Goal: Communication & Community: Contribute content

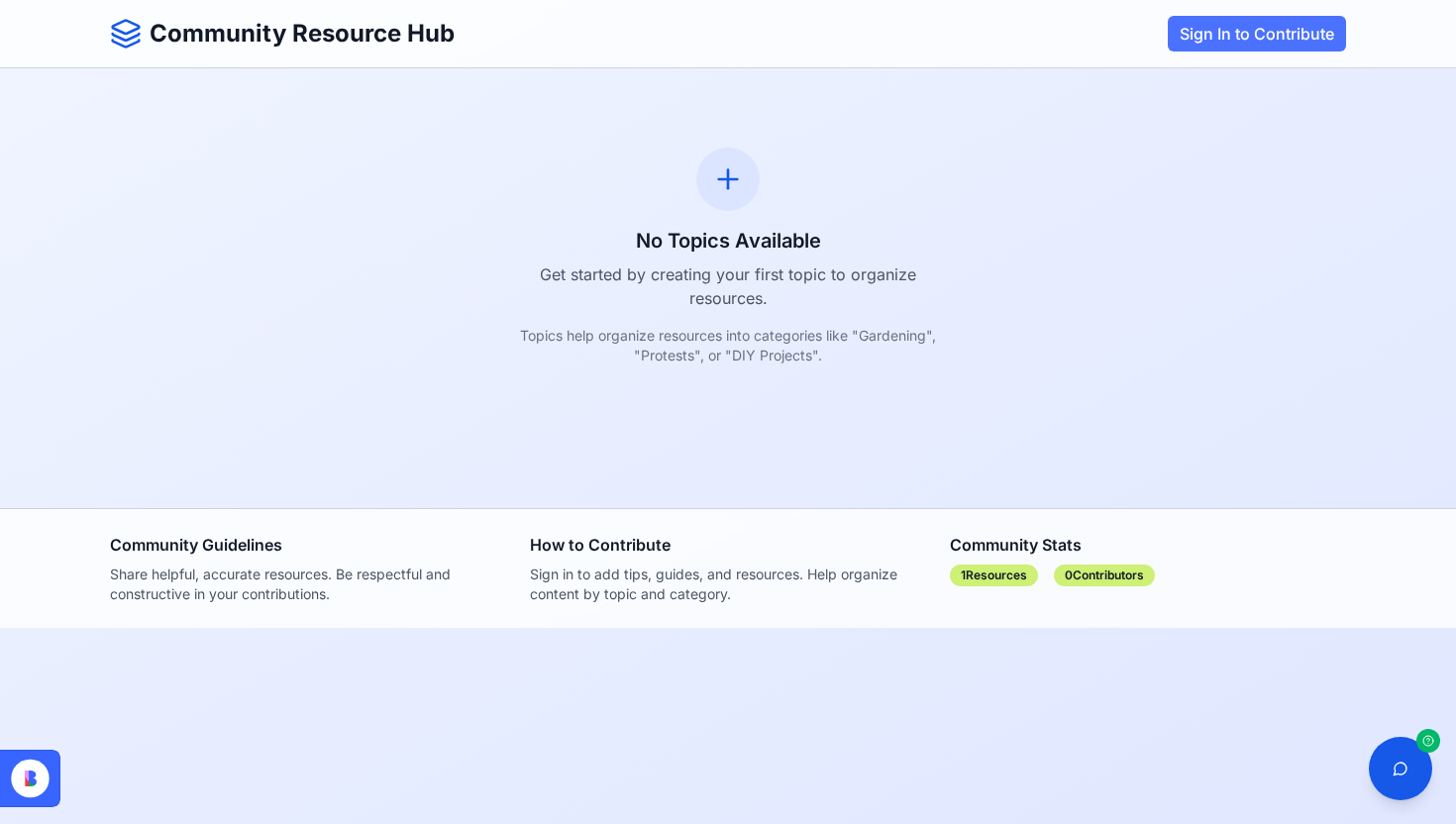
click at [1275, 33] on button "Sign In to Contribute" at bounding box center [1257, 34] width 178 height 36
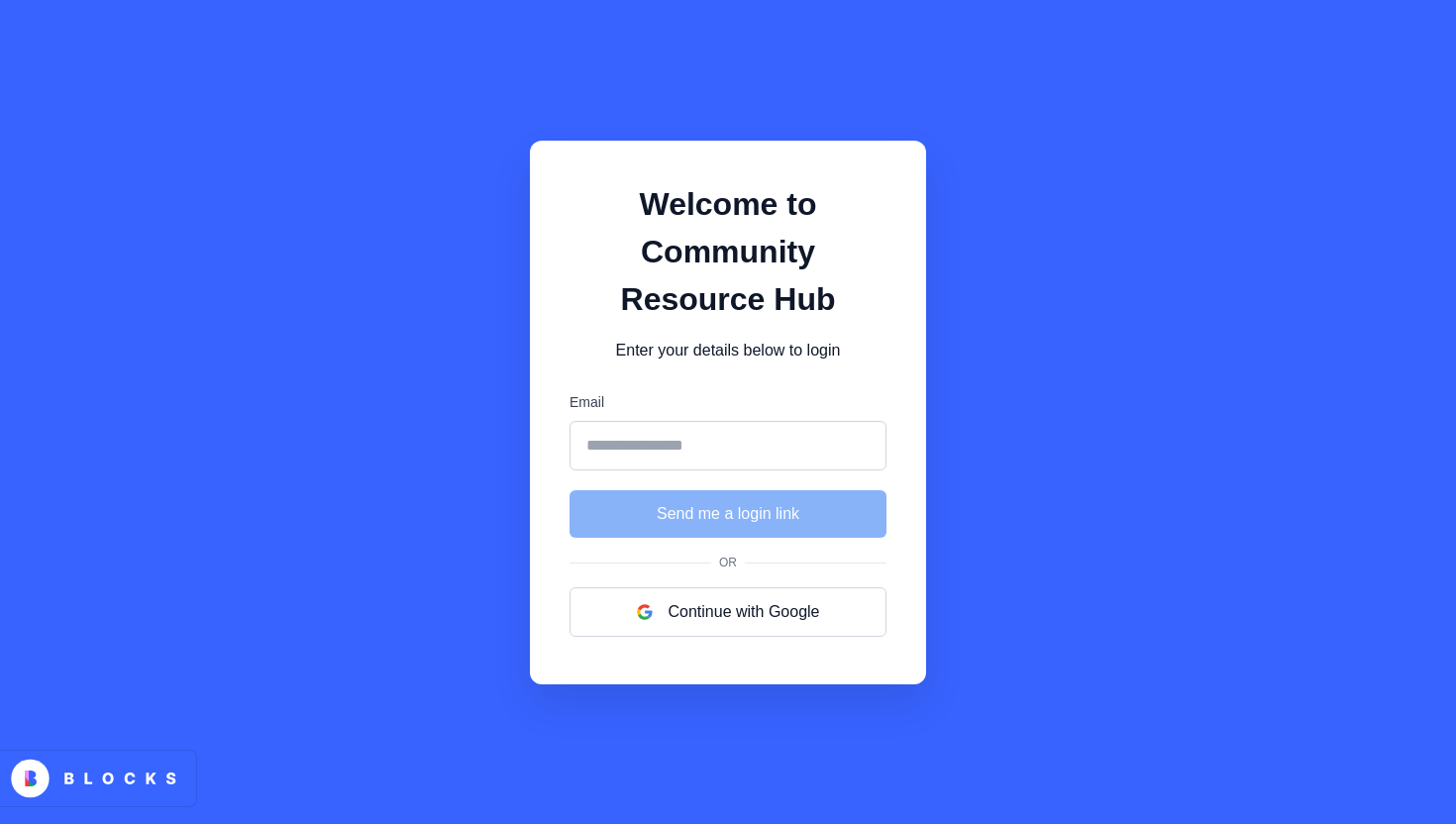
type input "**********"
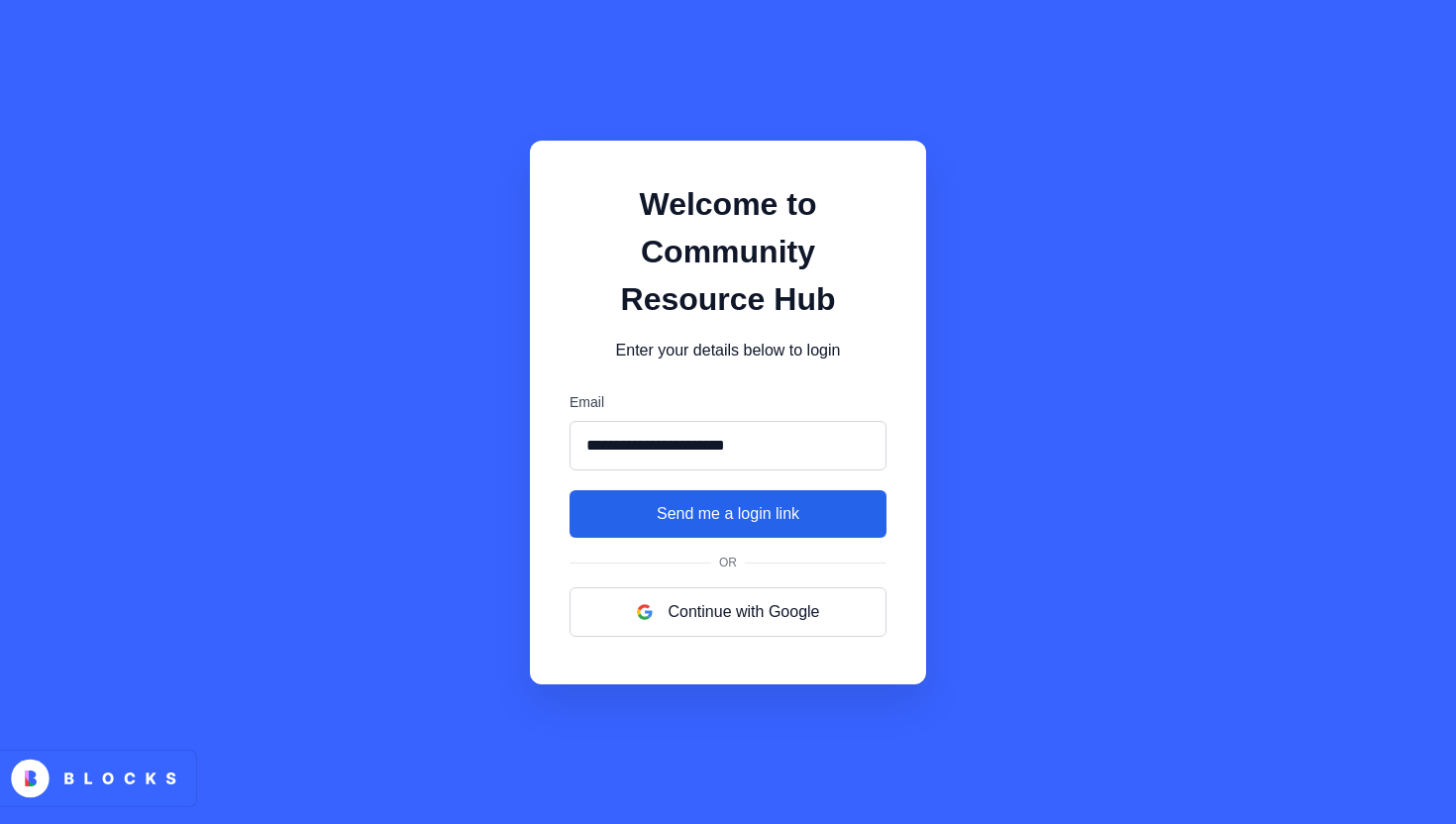
click at [687, 526] on button "Send me a login link" at bounding box center [728, 514] width 317 height 48
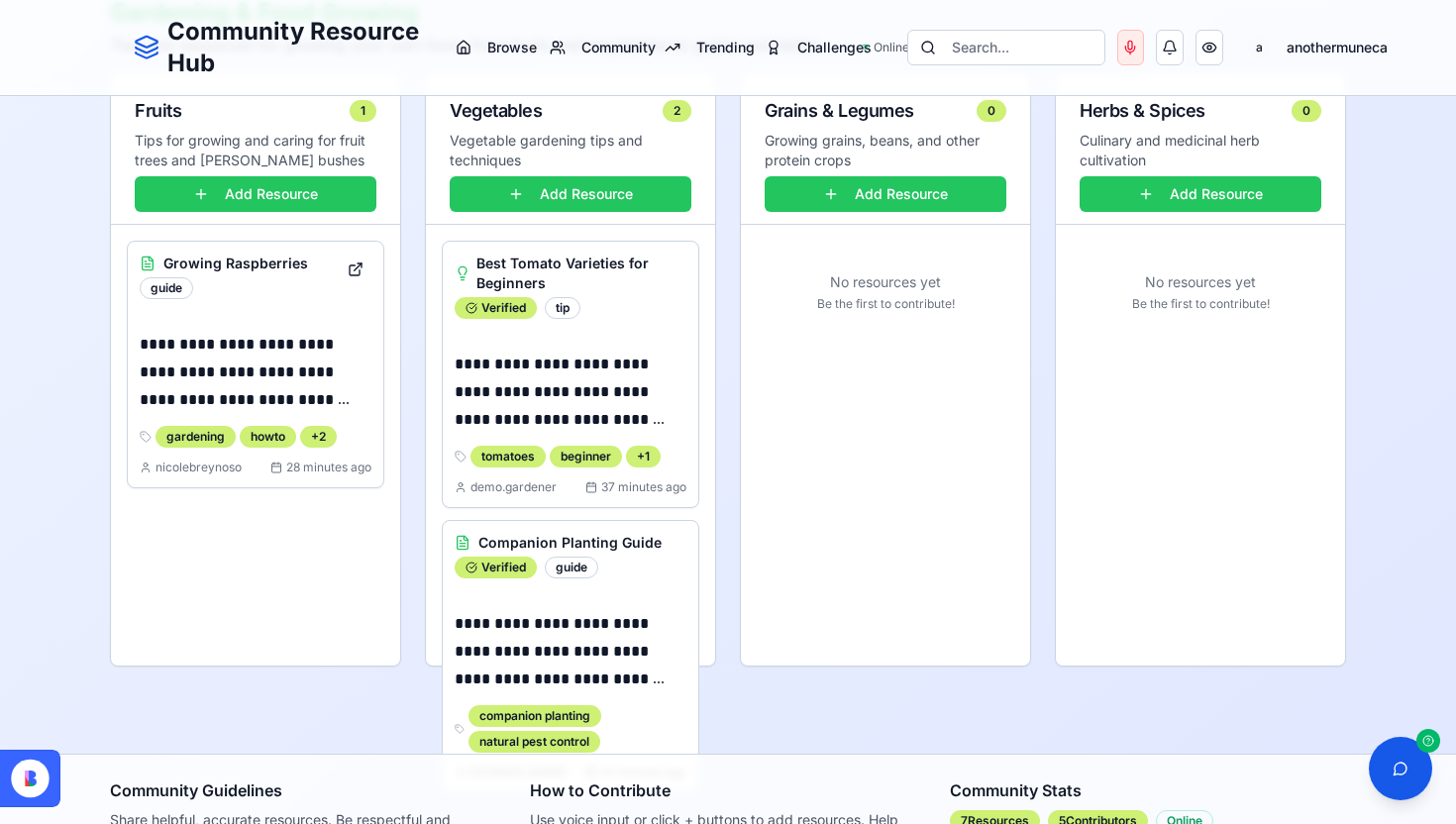
scroll to position [416, 0]
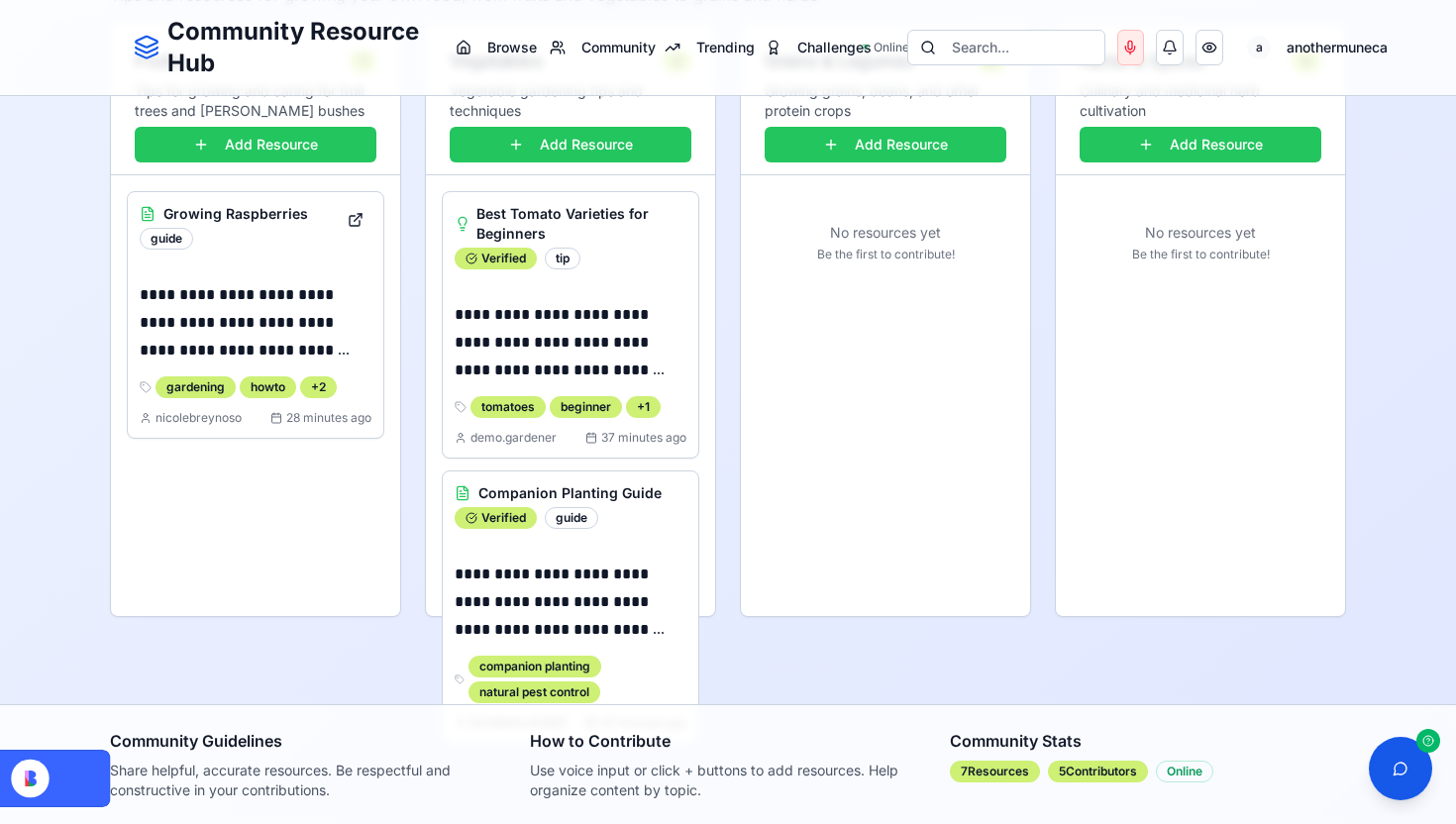
click at [573, 529] on div "Companion Planting Guide Verified guide" at bounding box center [571, 506] width 256 height 69
click at [574, 524] on div "guide" at bounding box center [571, 518] width 53 height 22
click at [137, 768] on icon at bounding box center [88, 778] width 218 height 57
click at [1398, 766] on button at bounding box center [1400, 768] width 63 height 63
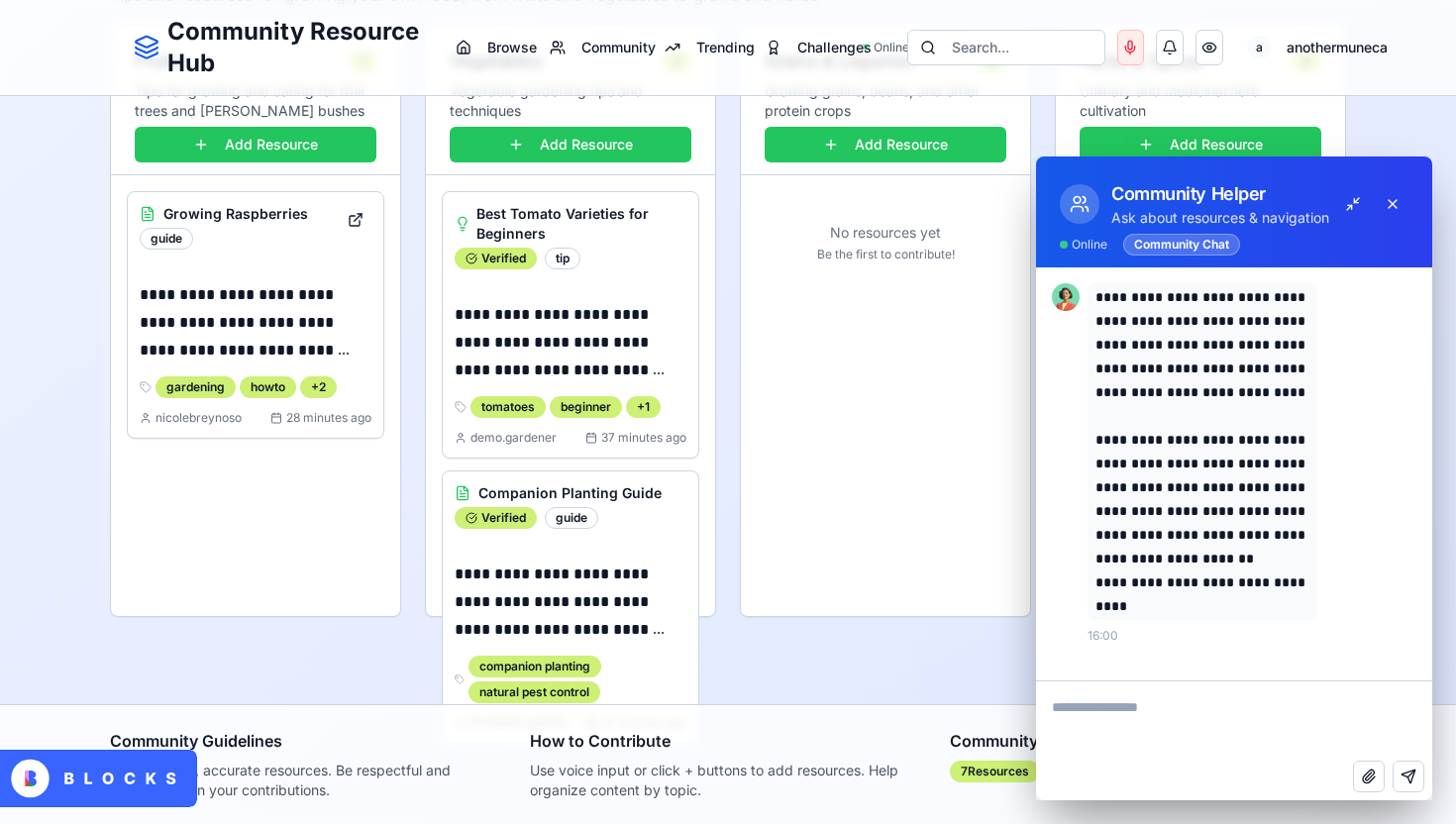
click at [1289, 733] on textarea at bounding box center [1234, 721] width 396 height 79
type textarea "**********"
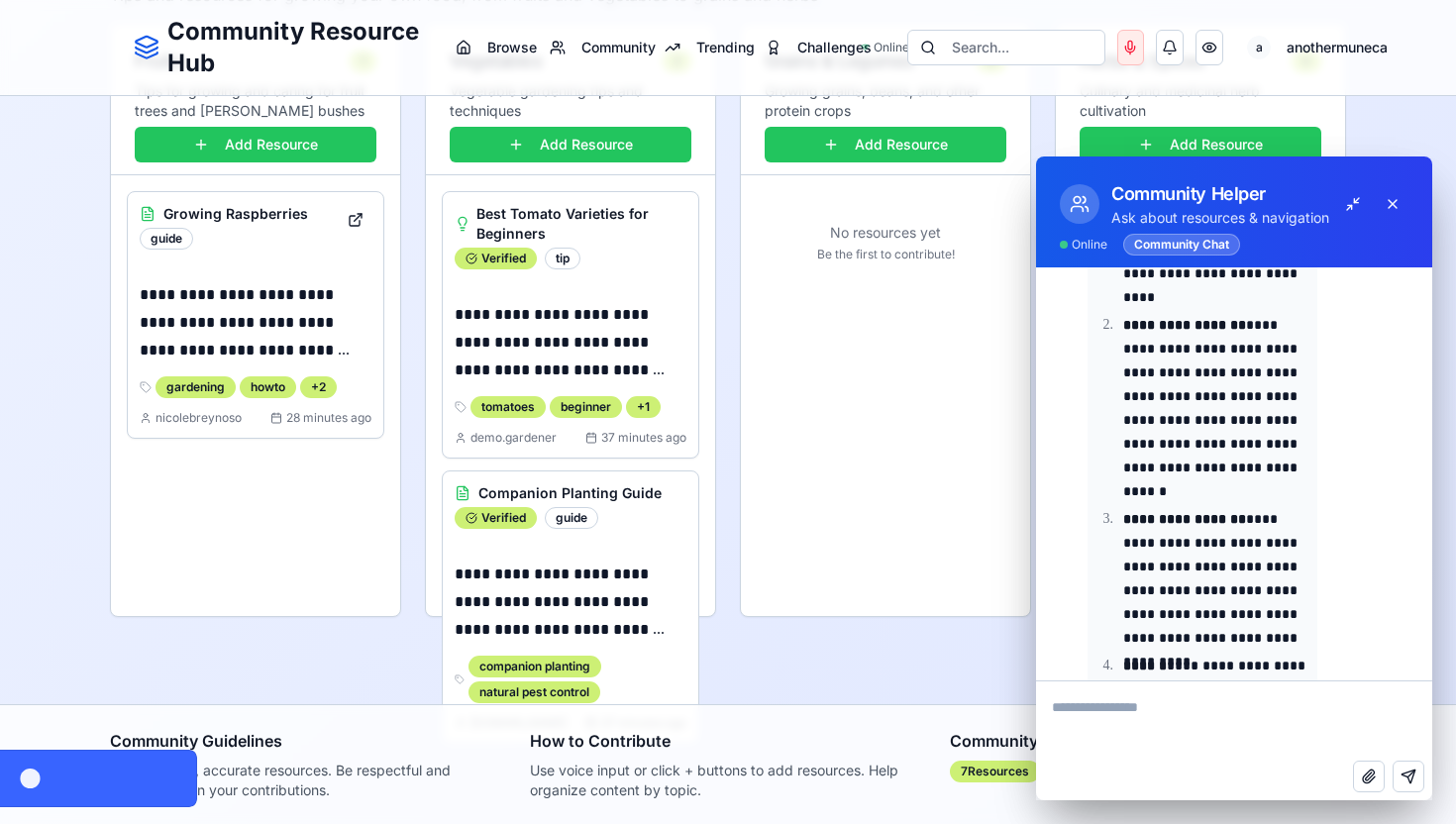
scroll to position [685, 0]
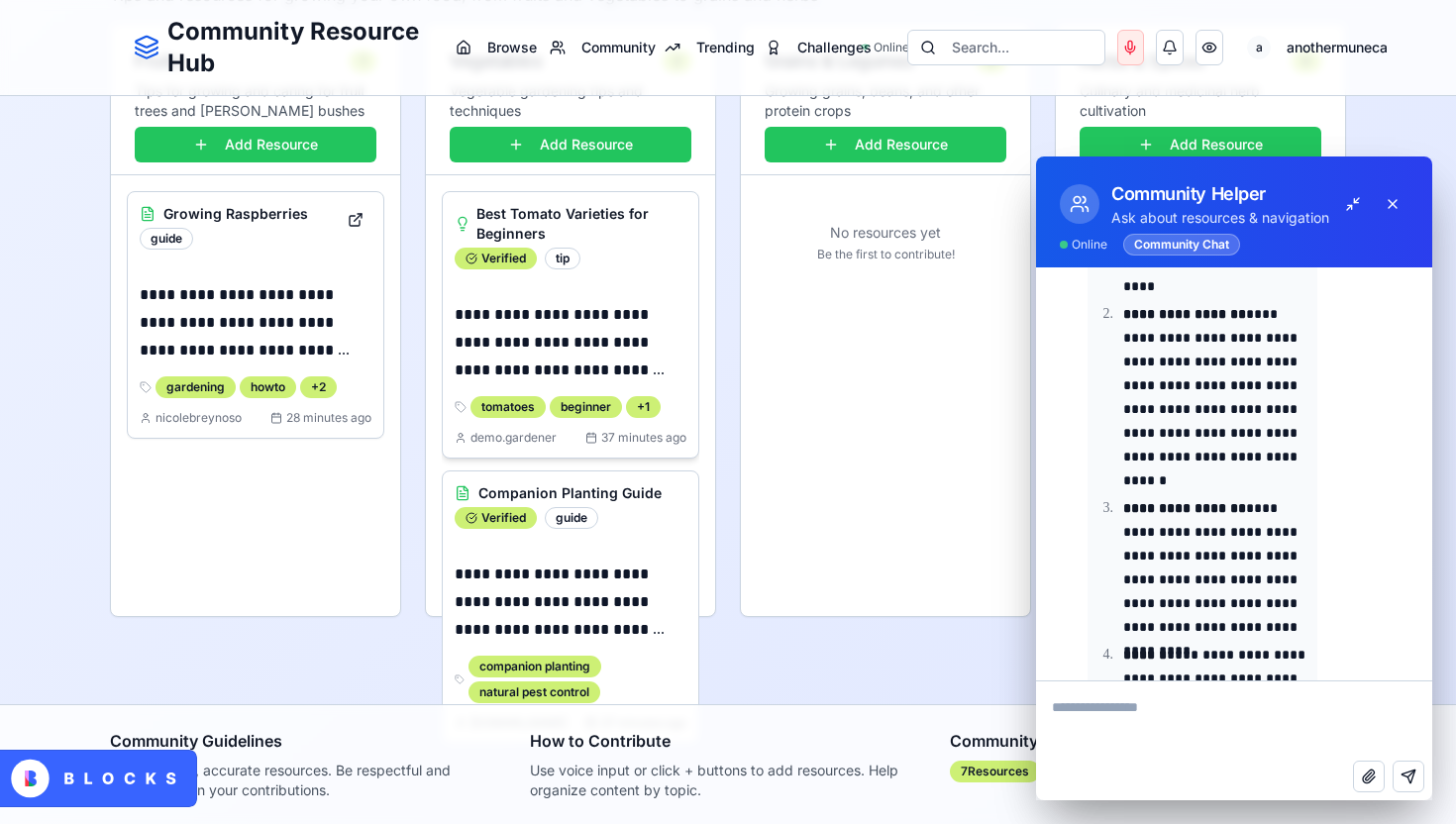
click at [529, 216] on h3 "Best Tomato Varieties for Beginners" at bounding box center [582, 224] width 210 height 40
click at [506, 262] on span "Verified" at bounding box center [503, 259] width 45 height 16
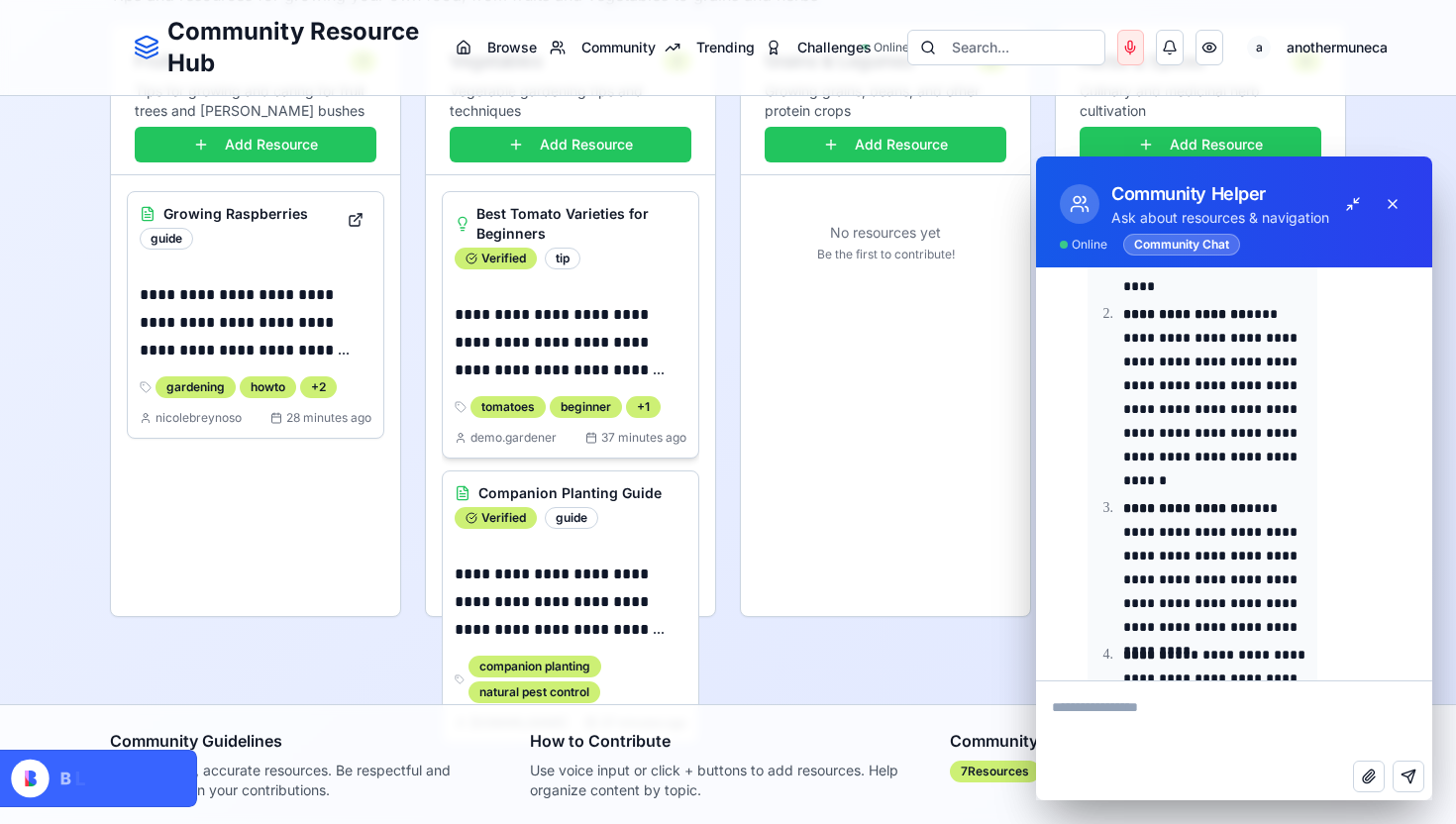
click at [465, 218] on icon at bounding box center [463, 221] width 8 height 8
click at [528, 208] on h3 "Best Tomato Varieties for Beginners" at bounding box center [582, 224] width 210 height 40
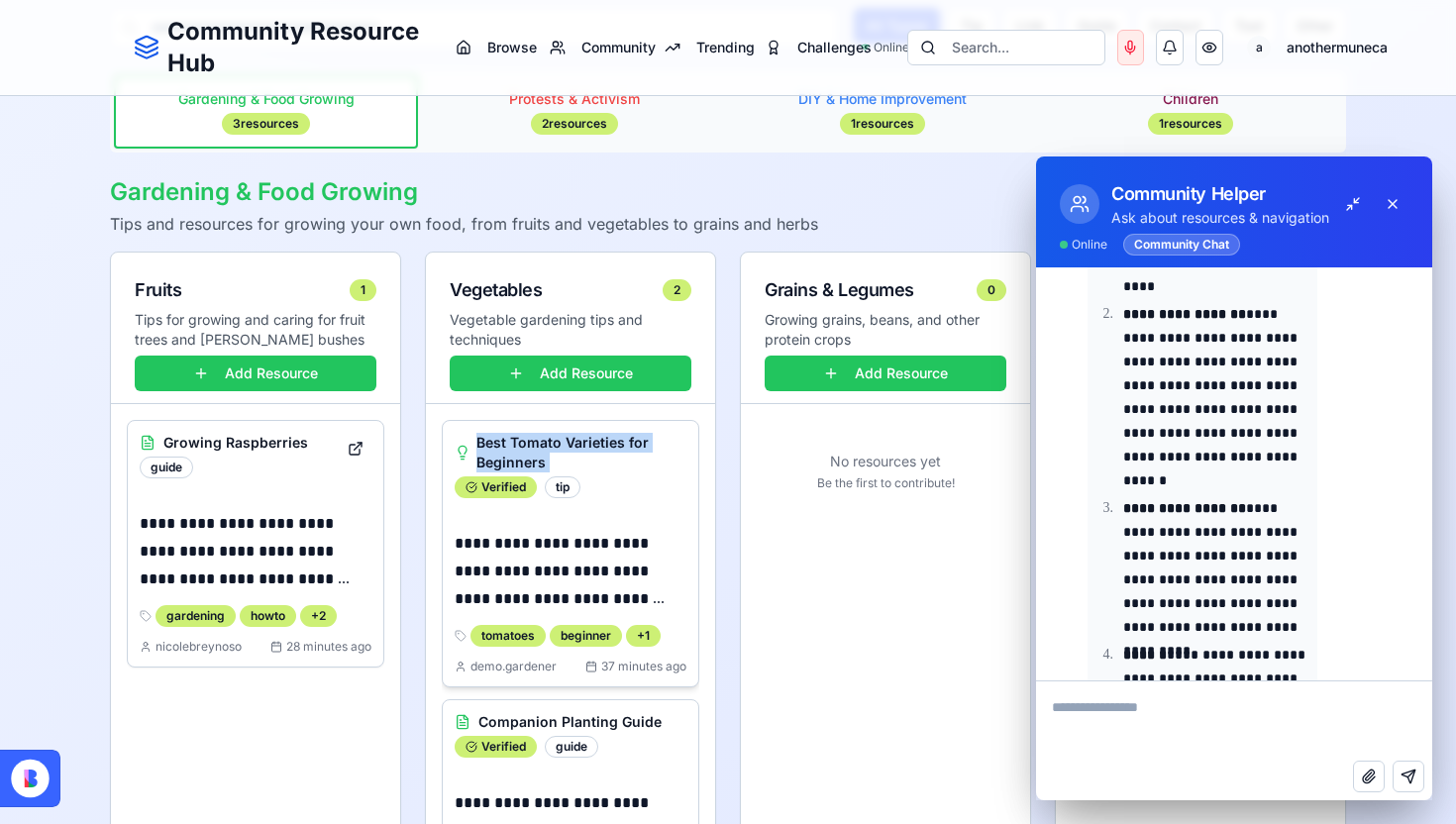
scroll to position [191, 0]
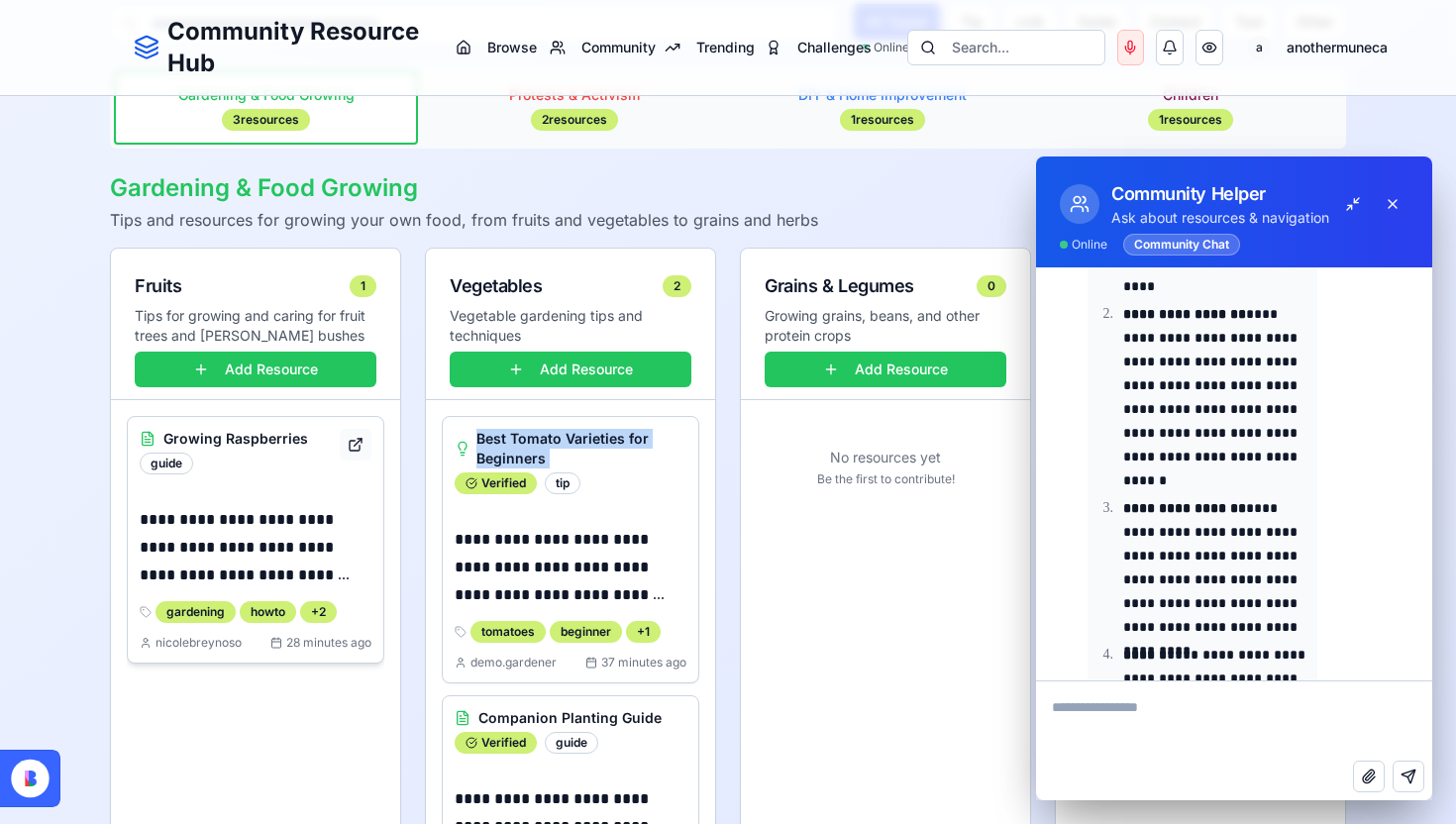
click at [353, 439] on button at bounding box center [356, 445] width 32 height 32
click at [645, 487] on div "Verified tip" at bounding box center [571, 484] width 232 height 22
click at [486, 439] on h3 "Best Tomato Varieties for Beginners" at bounding box center [582, 449] width 210 height 40
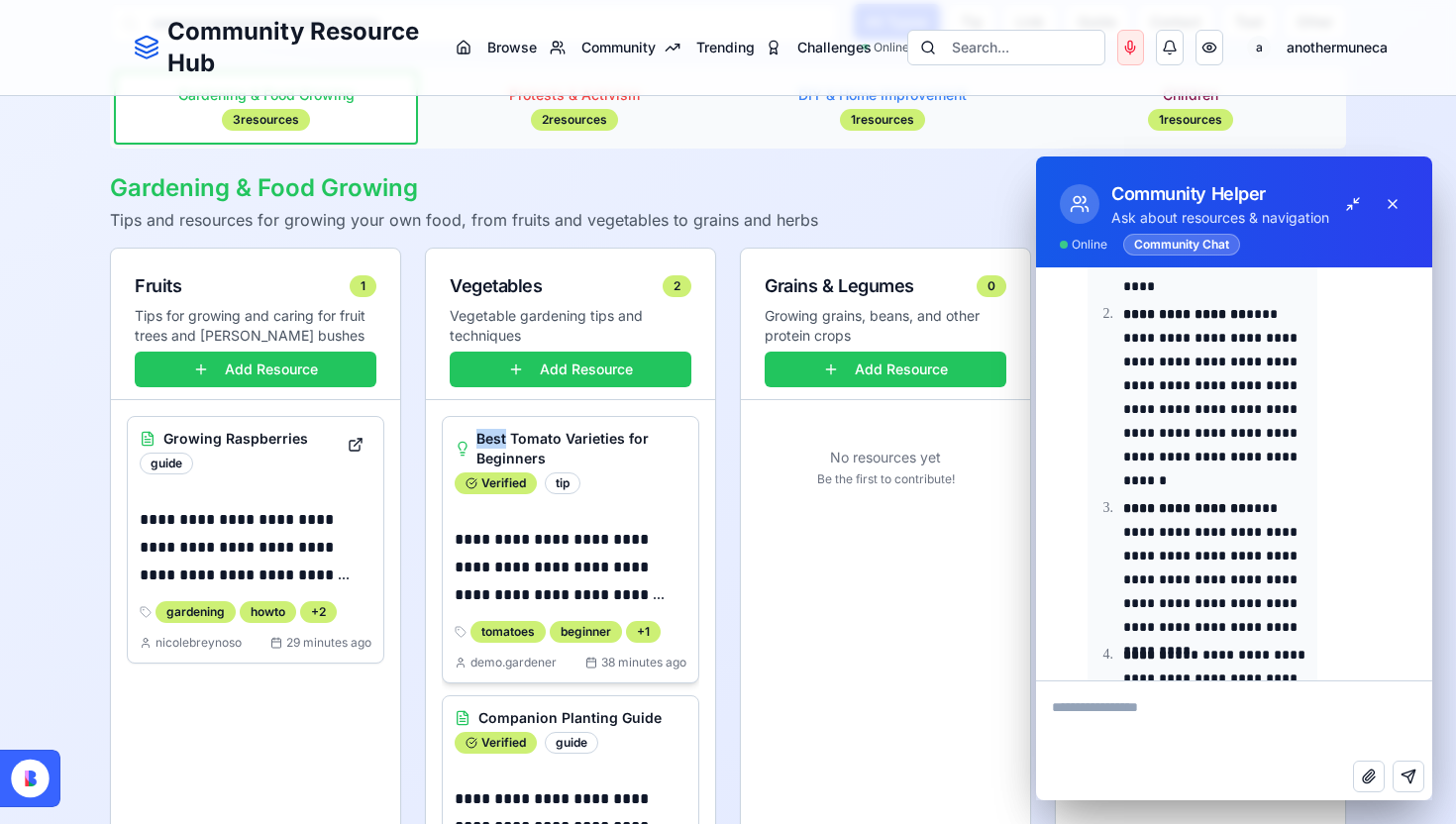
click at [486, 439] on h3 "Best Tomato Varieties for Beginners" at bounding box center [582, 449] width 210 height 40
click at [461, 448] on icon at bounding box center [463, 449] width 16 height 16
click at [505, 448] on h3 "Best Tomato Varieties for Beginners" at bounding box center [582, 449] width 210 height 40
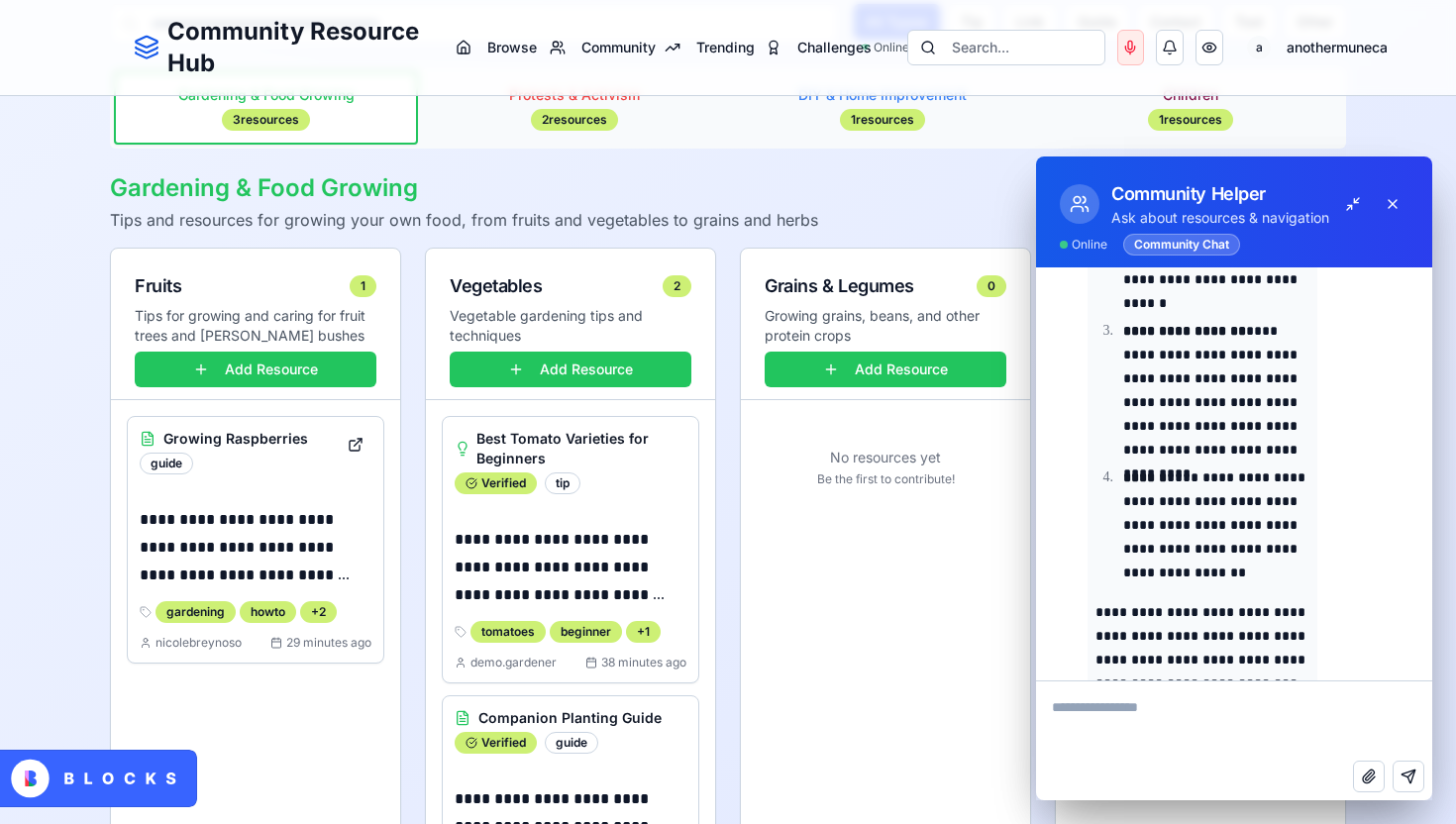
scroll to position [918, 0]
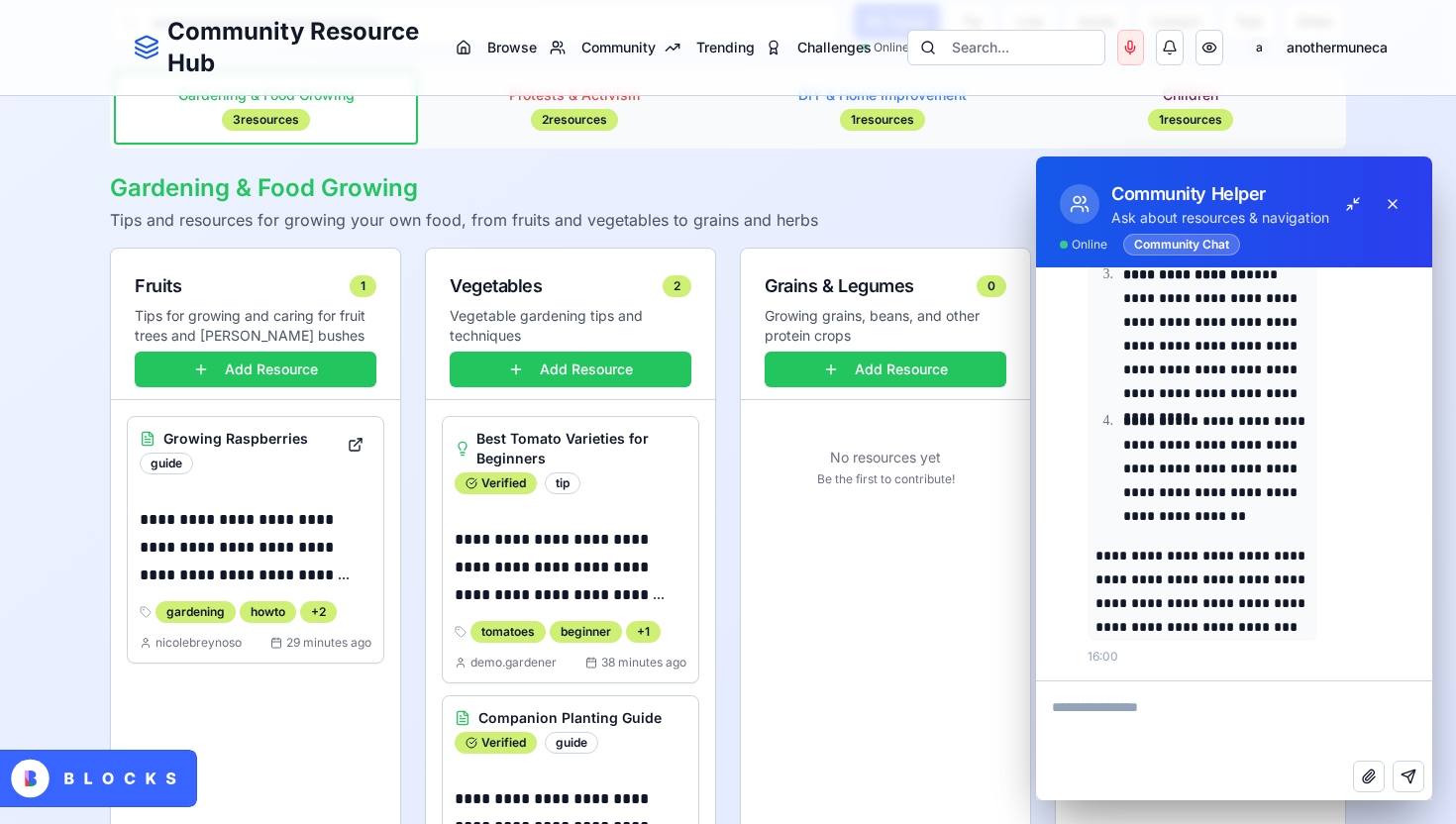
click at [1203, 707] on textarea at bounding box center [1234, 721] width 396 height 79
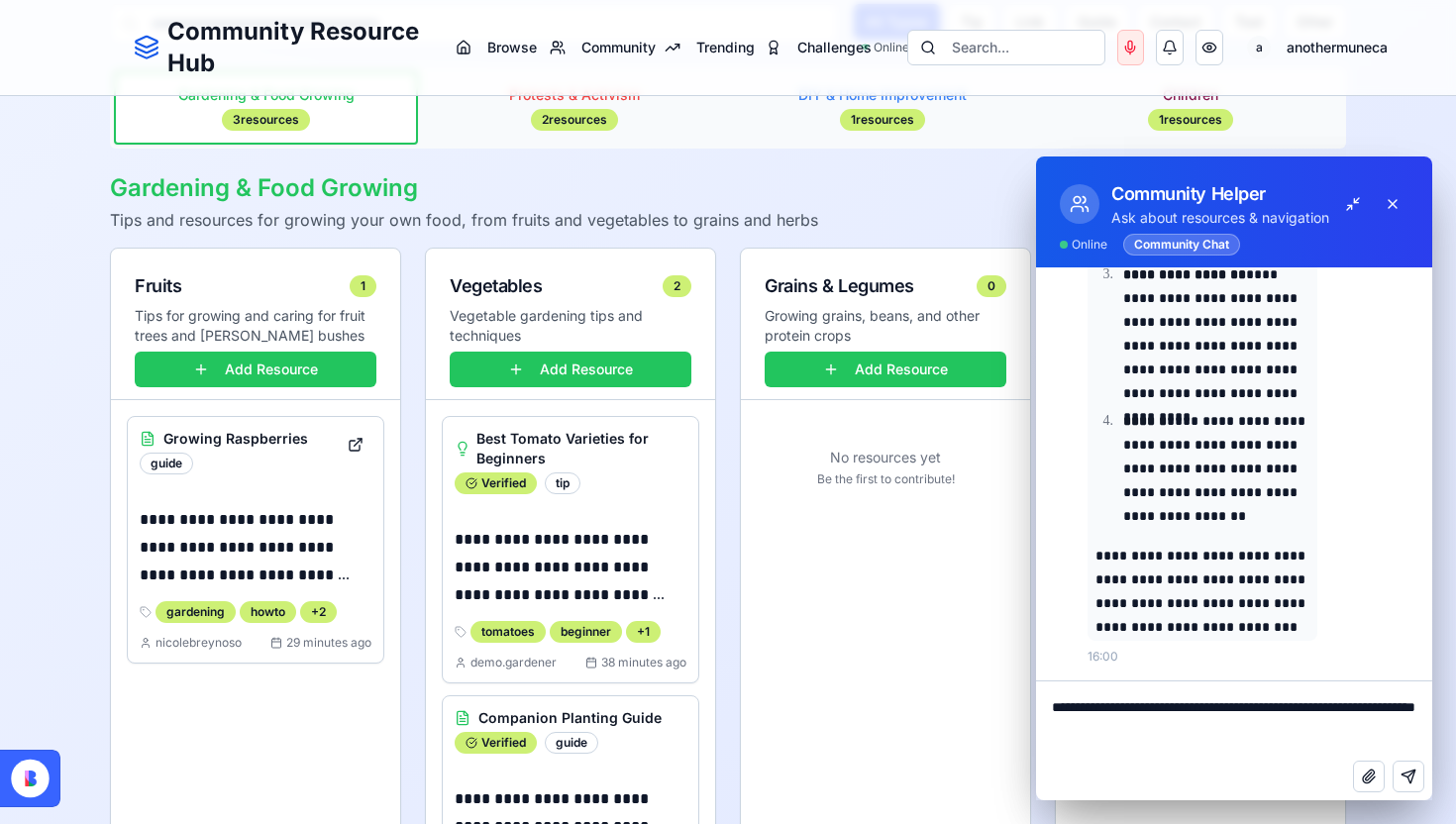
type textarea "**********"
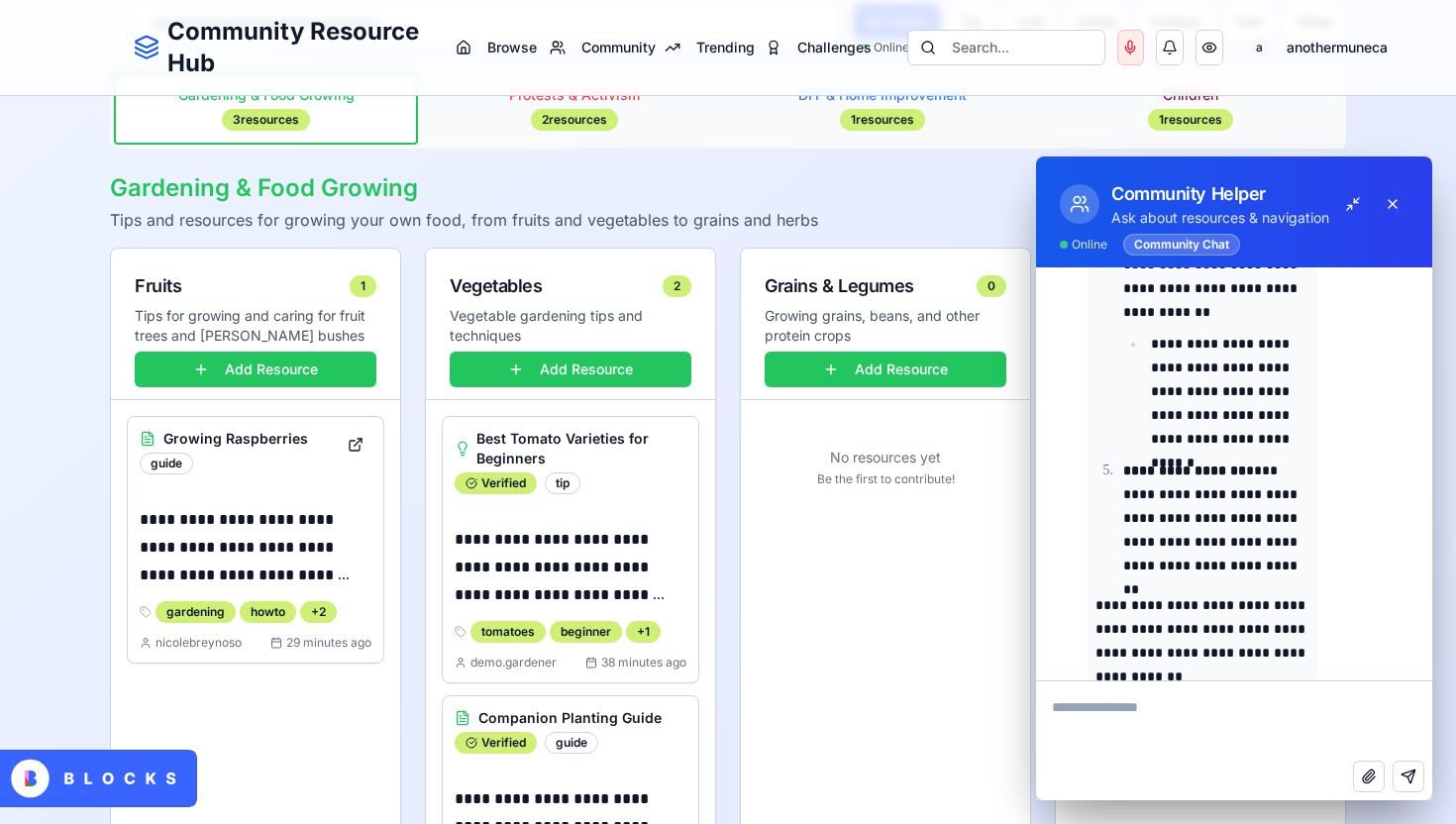
scroll to position [2064, 0]
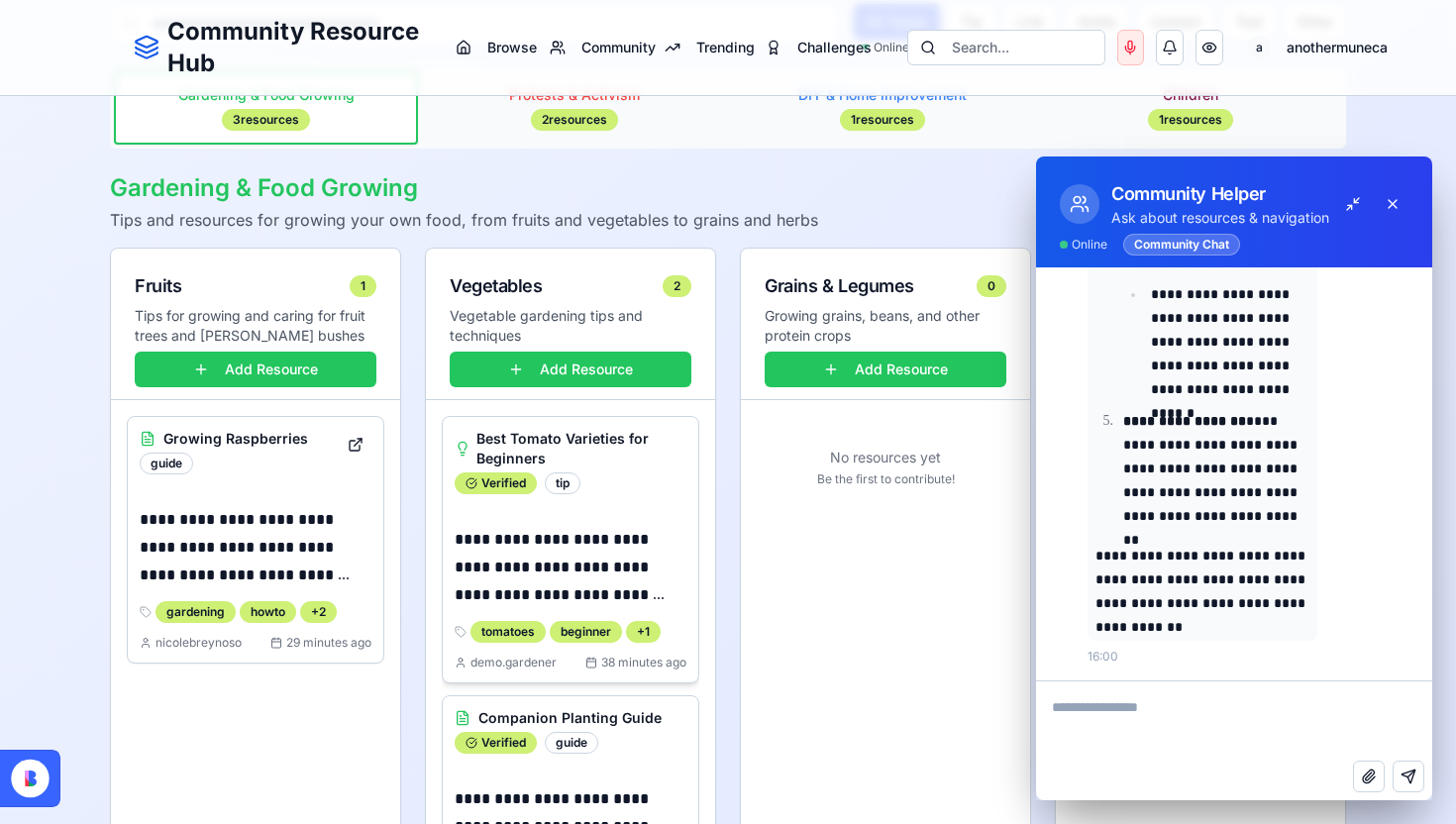
click at [504, 440] on h3 "Best Tomato Varieties for Beginners" at bounding box center [582, 449] width 210 height 40
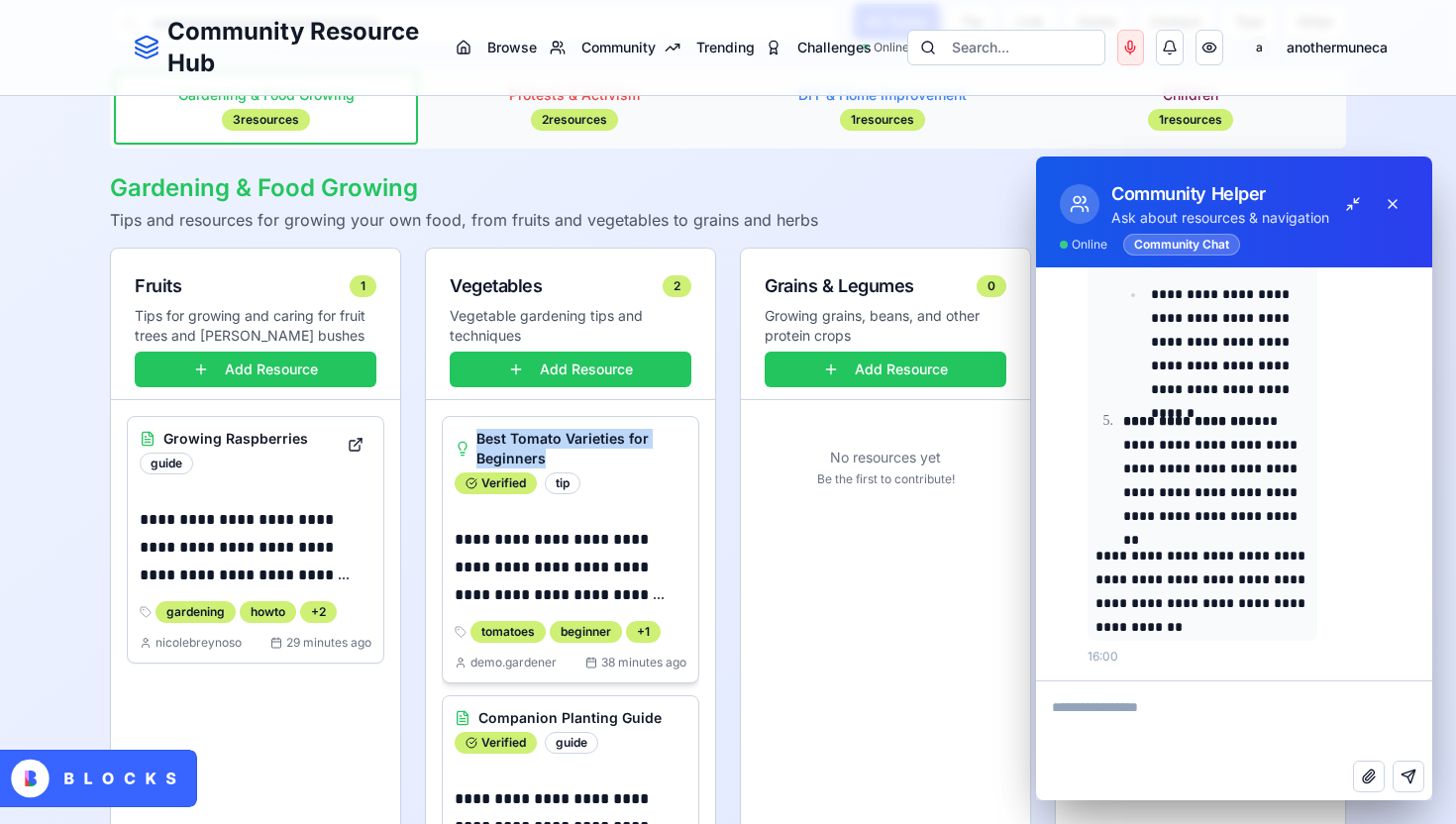
drag, startPoint x: 548, startPoint y: 462, endPoint x: 470, endPoint y: 437, distance: 82.1
click at [470, 437] on div "Best Tomato Varieties for Beginners" at bounding box center [571, 449] width 232 height 40
copy h3 "Best Tomato Varieties for Beginners"
click at [1106, 719] on textarea at bounding box center [1234, 721] width 396 height 79
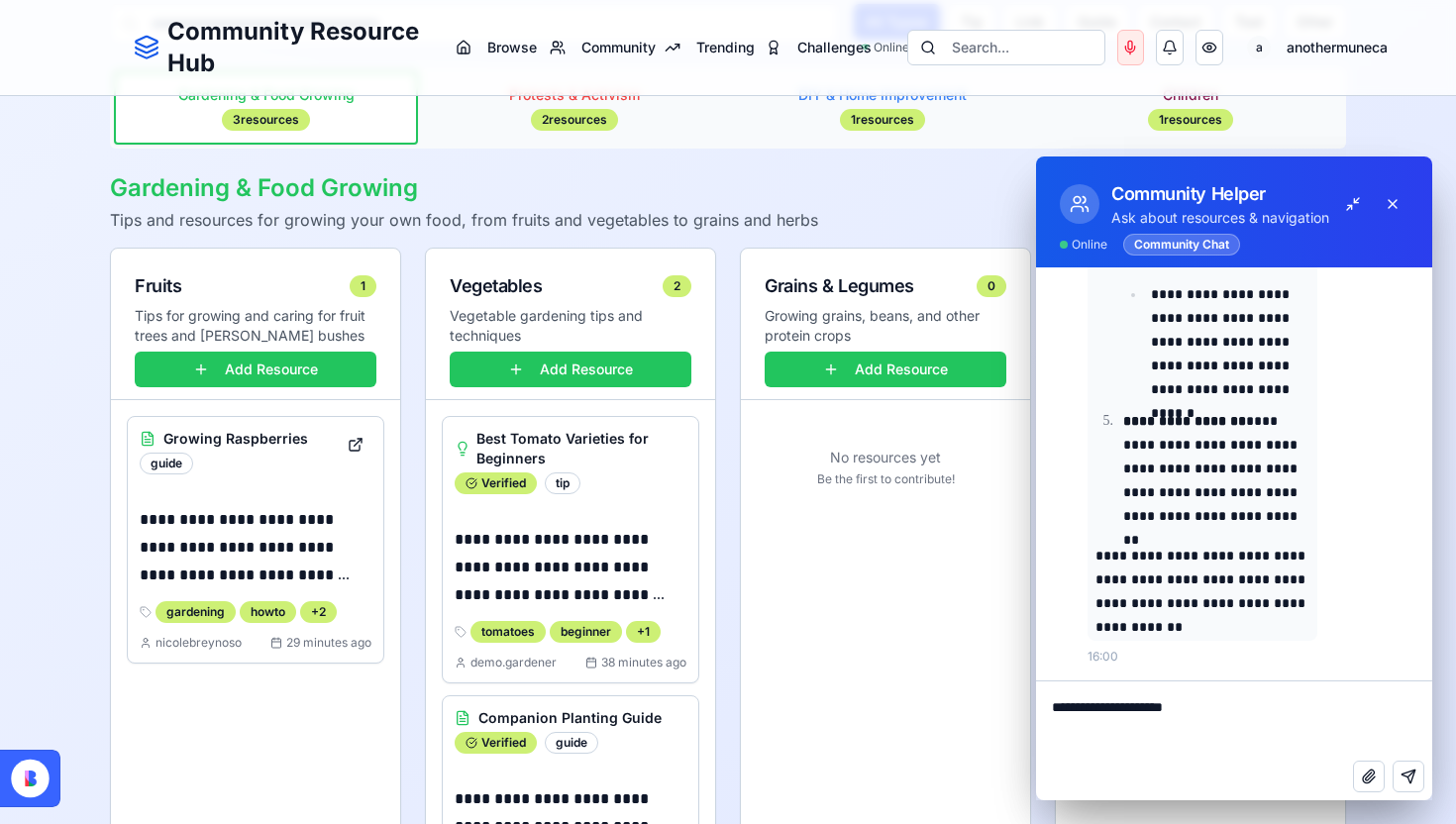
paste textarea "**********"
type textarea "**********"
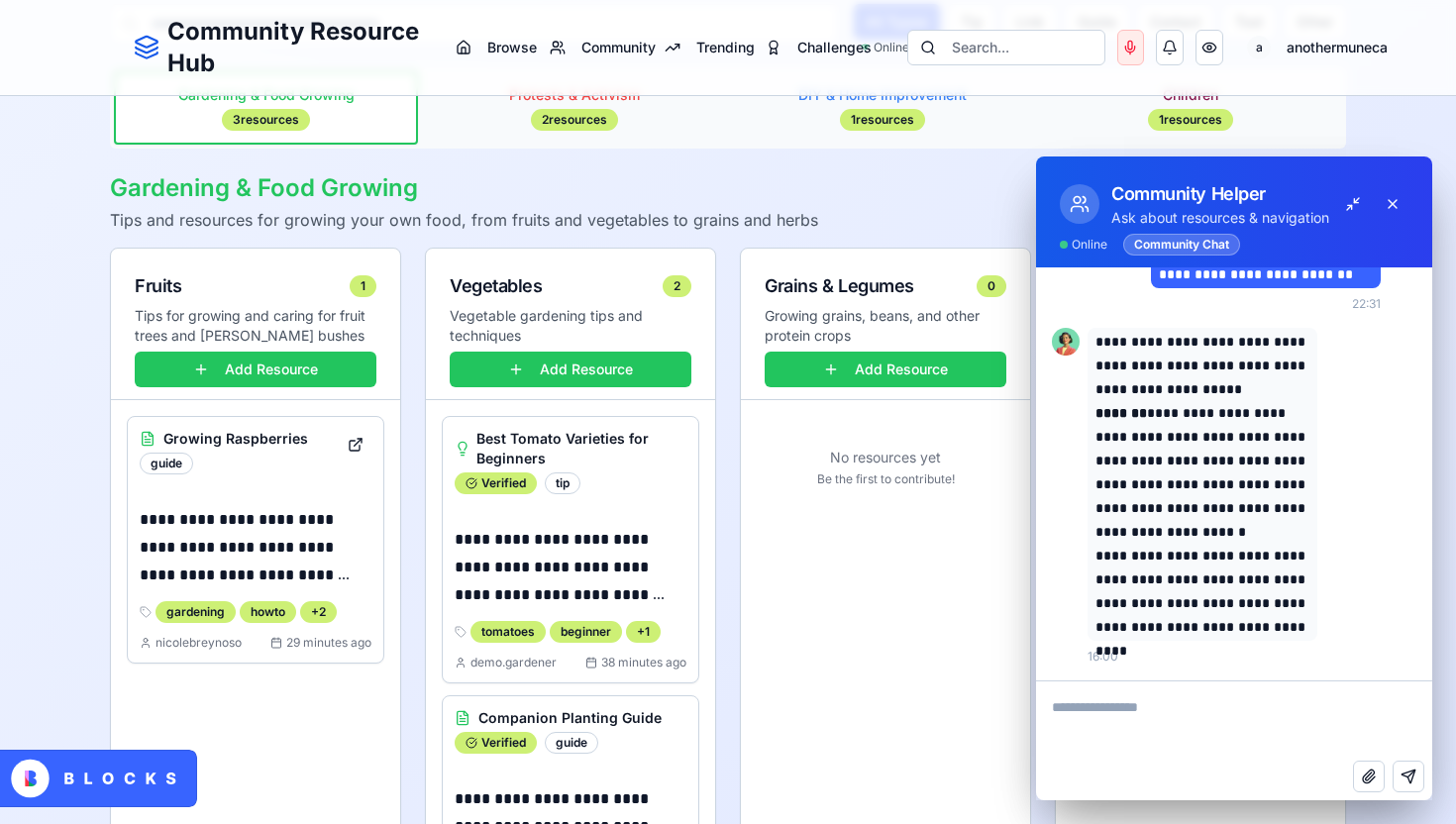
scroll to position [2507, 0]
click at [610, 573] on p "**********" at bounding box center [571, 567] width 232 height 83
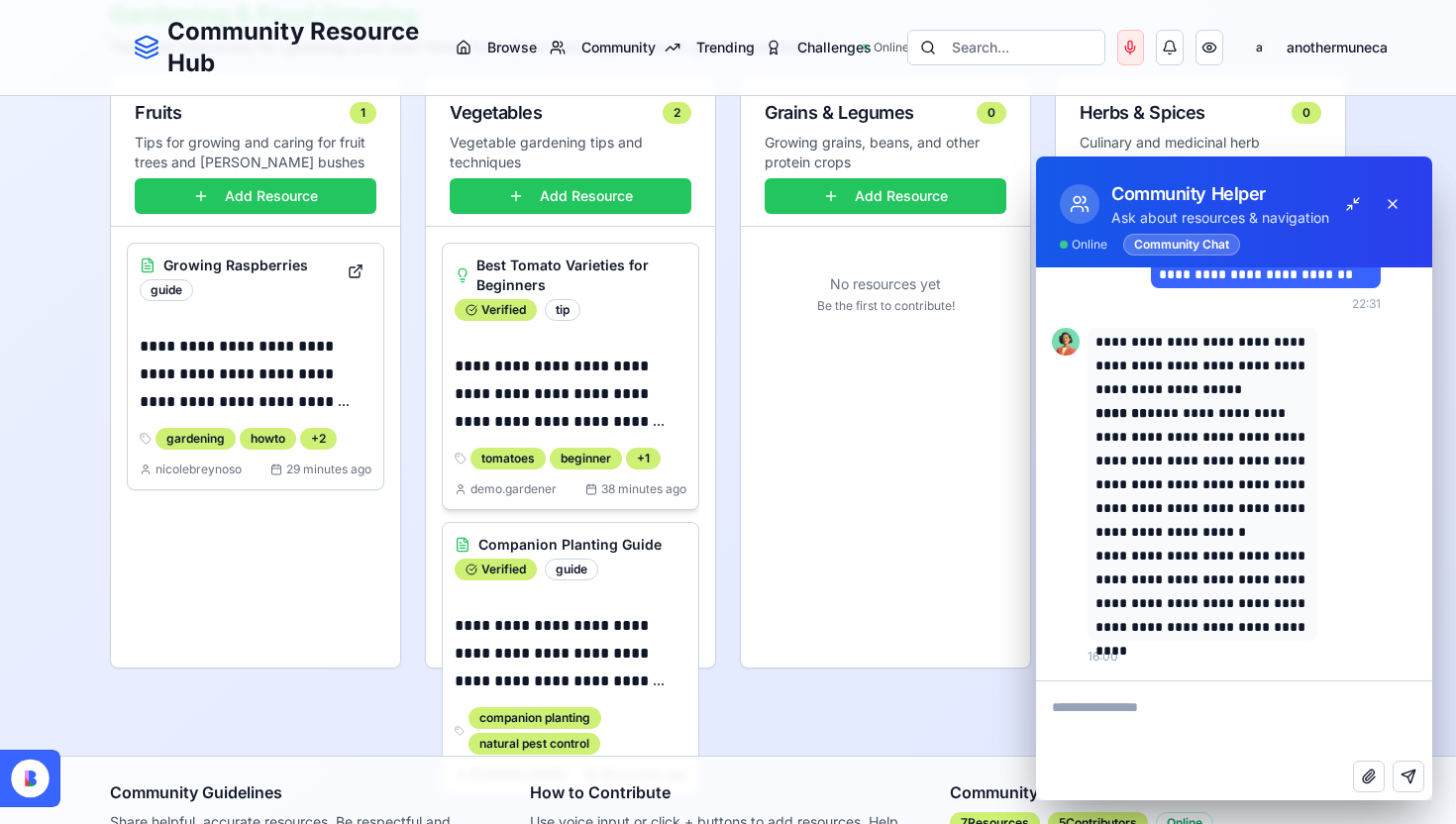
scroll to position [375, 0]
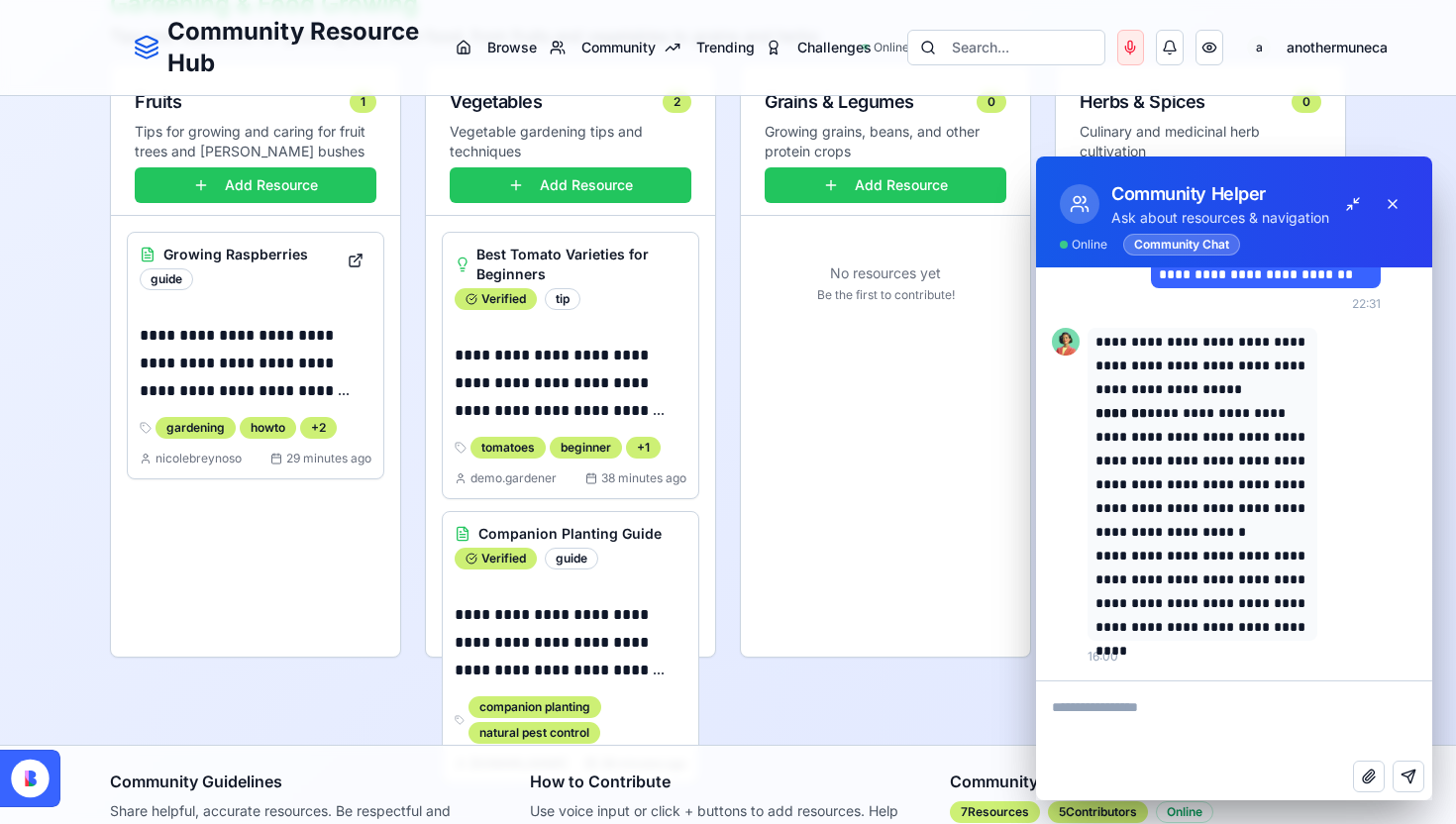
click at [458, 532] on icon at bounding box center [463, 533] width 11 height 13
click at [504, 528] on h3 "Companion Planting Guide" at bounding box center [569, 534] width 183 height 20
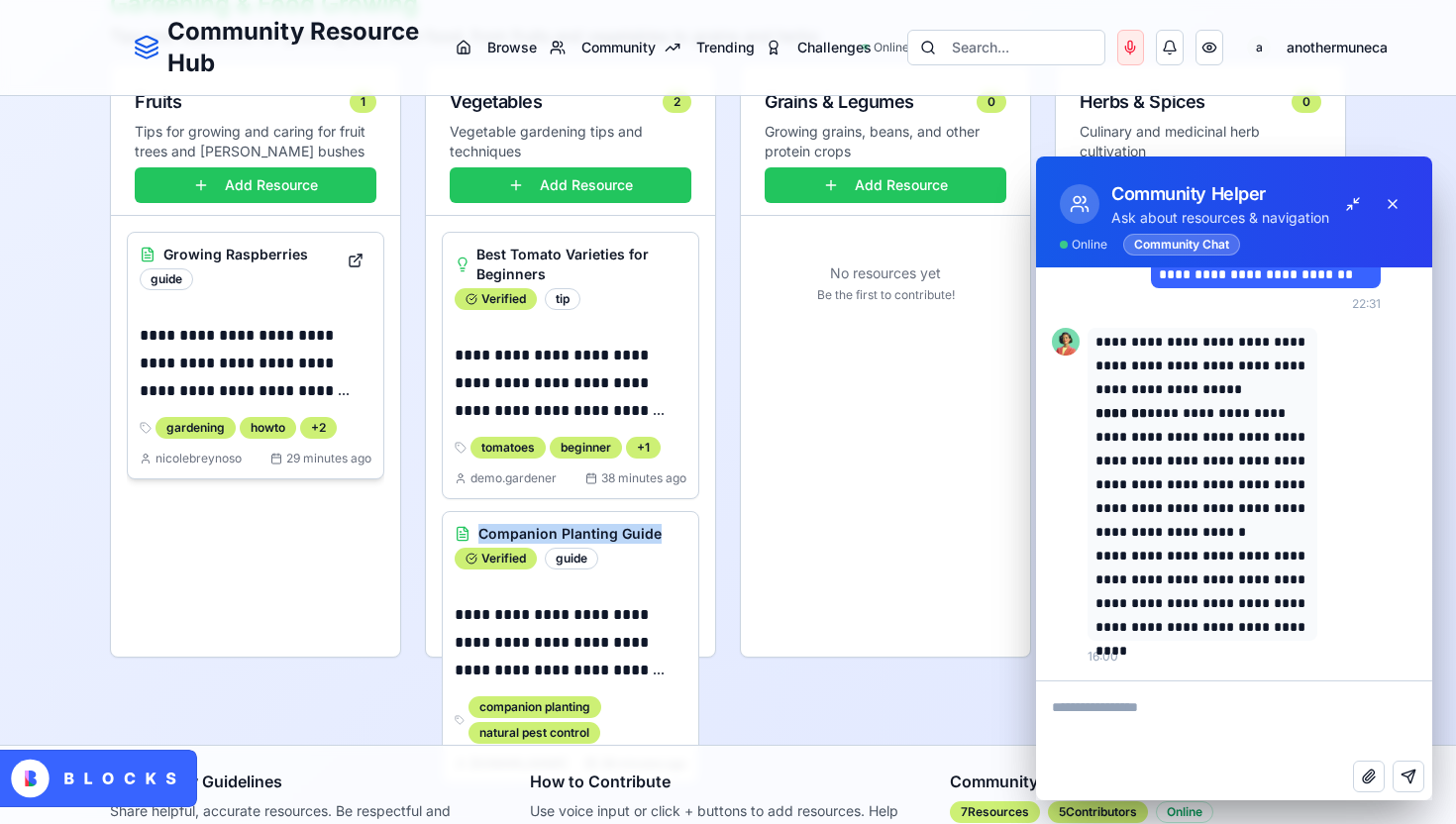
click at [246, 250] on h3 "Growing Raspberries" at bounding box center [235, 255] width 145 height 20
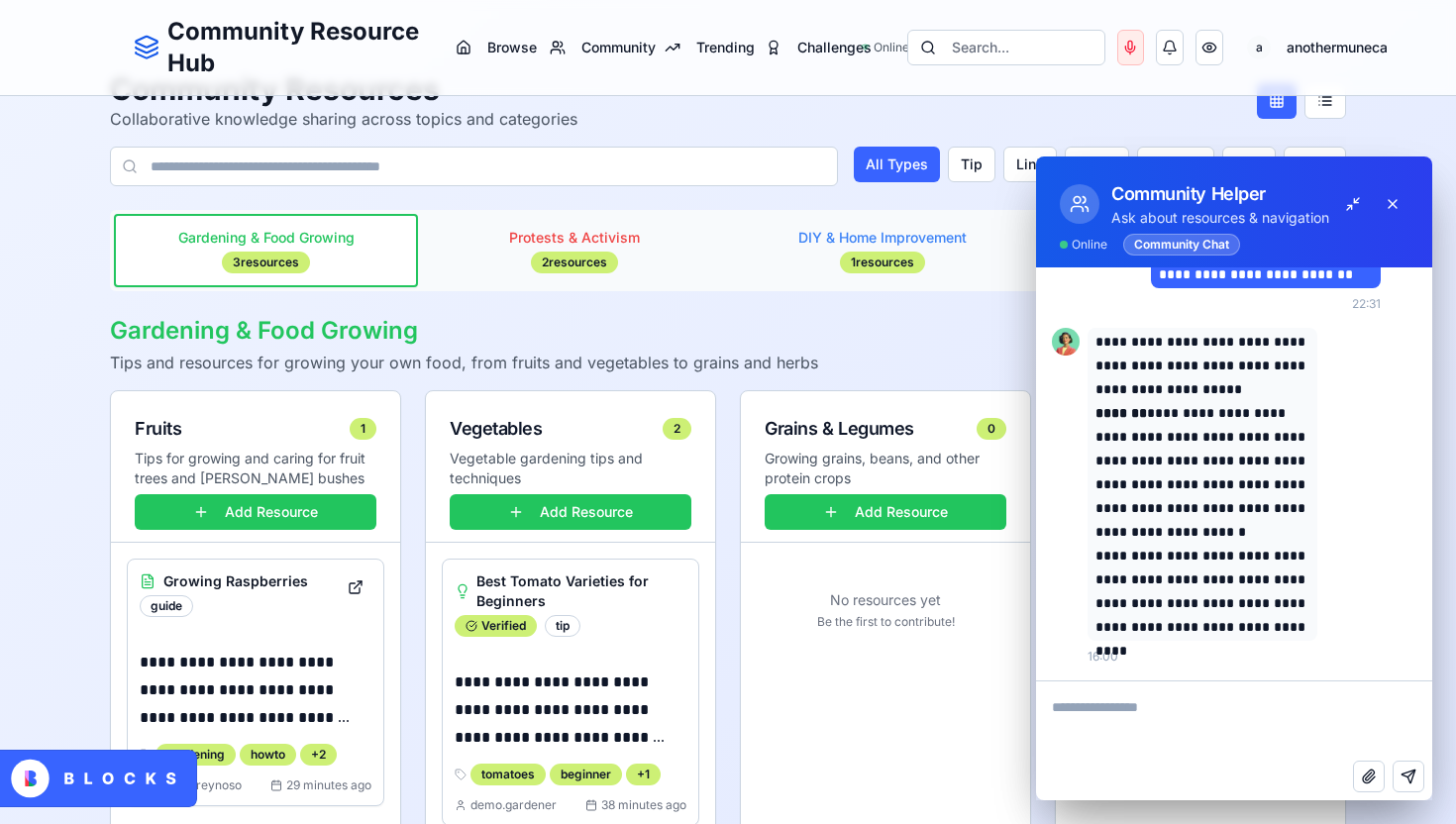
scroll to position [46, 0]
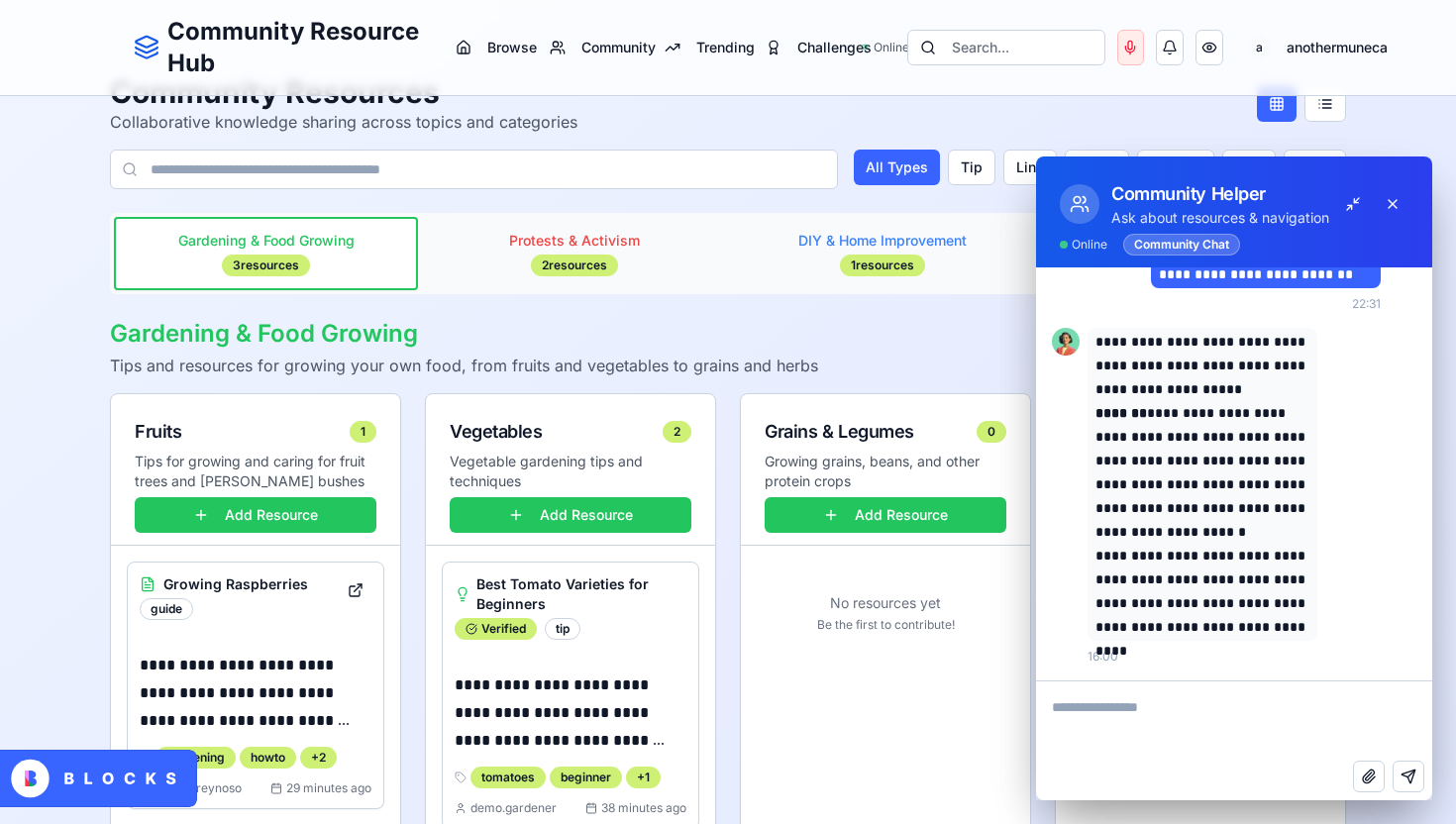
click at [585, 233] on span "Protests & Activism" at bounding box center [574, 241] width 131 height 20
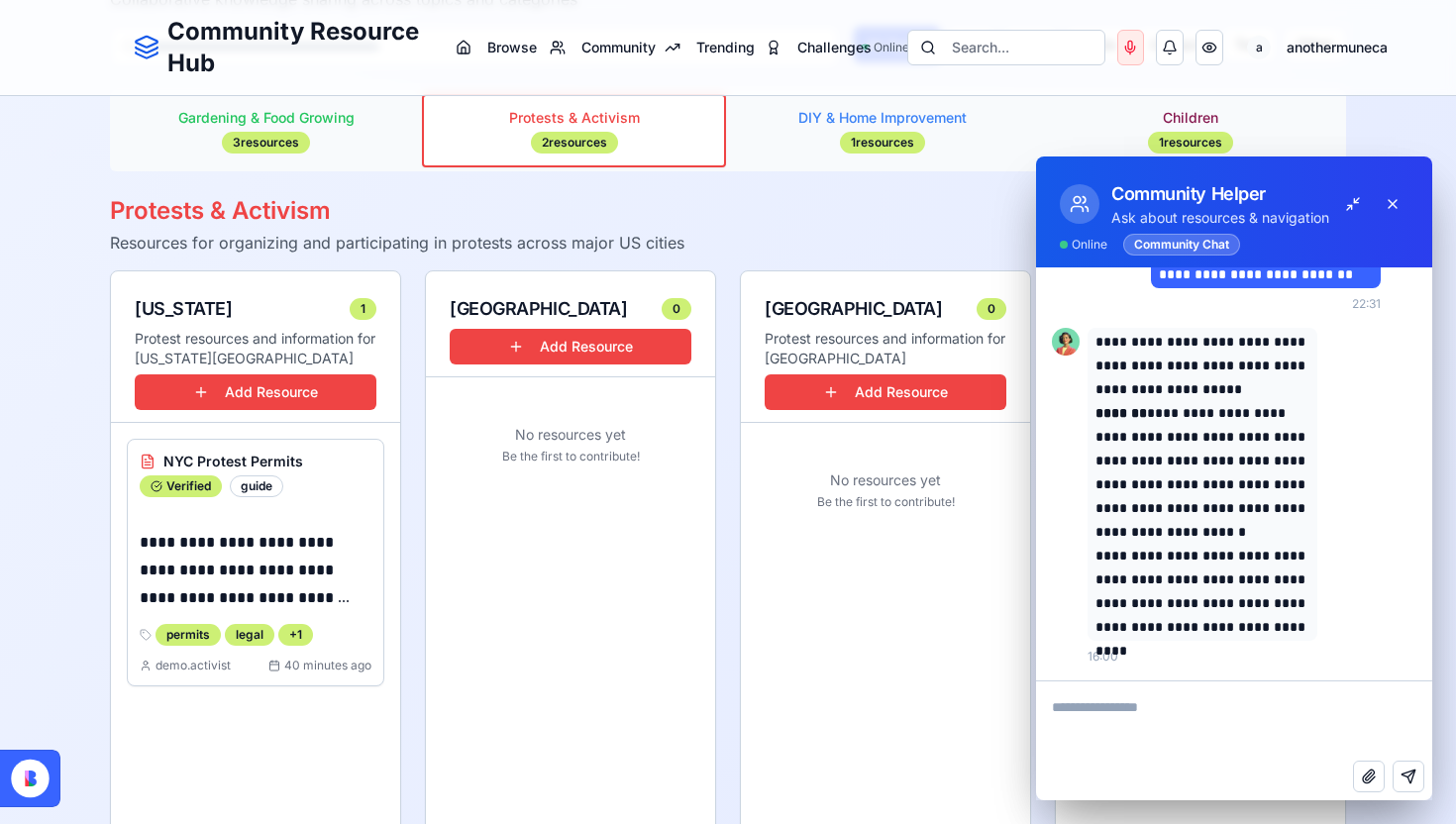
scroll to position [220, 0]
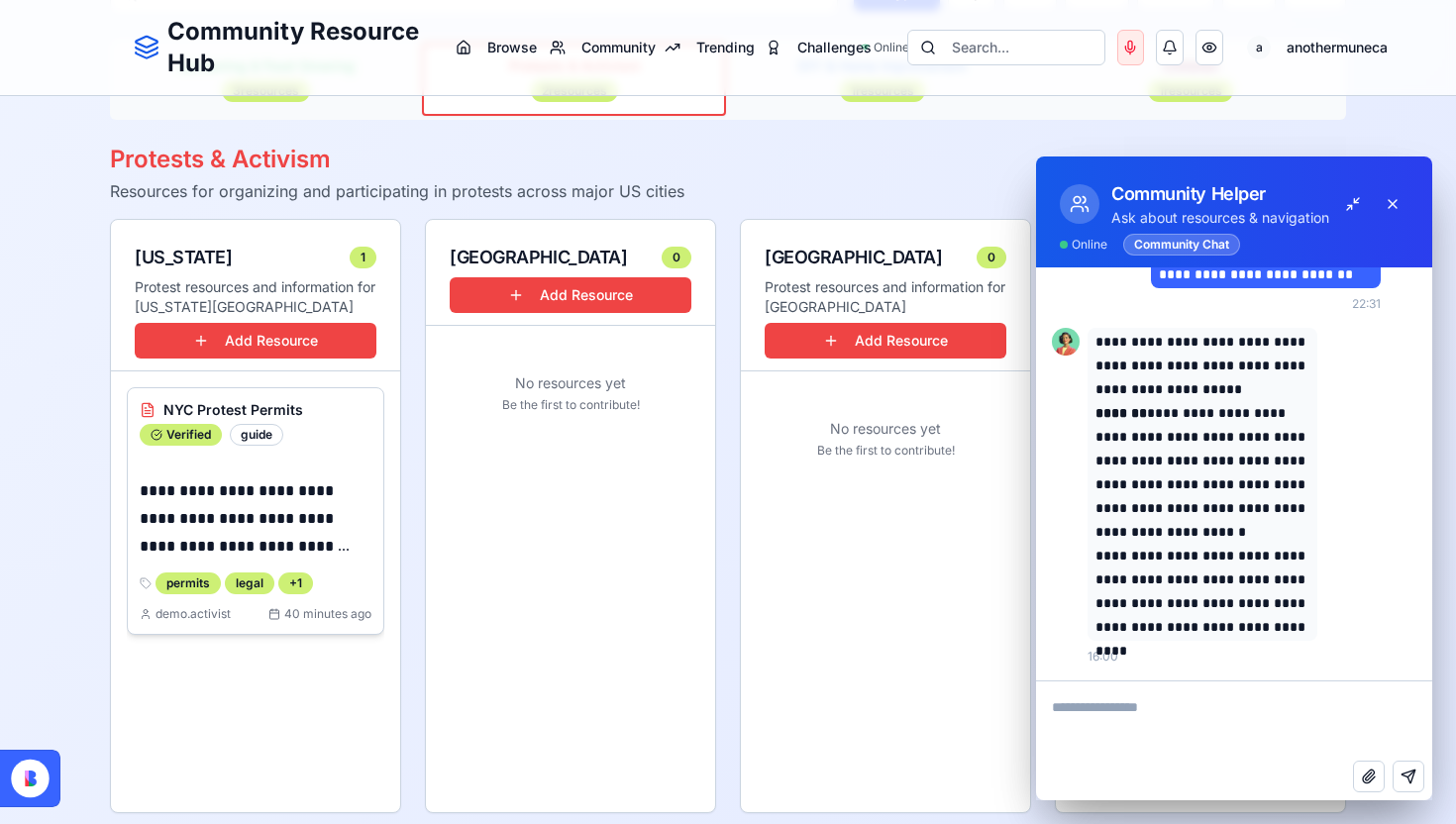
click at [277, 499] on p "**********" at bounding box center [256, 518] width 232 height 83
click at [227, 413] on h3 "NYC Protest Permits" at bounding box center [233, 410] width 140 height 20
click at [1357, 203] on button at bounding box center [1353, 204] width 32 height 32
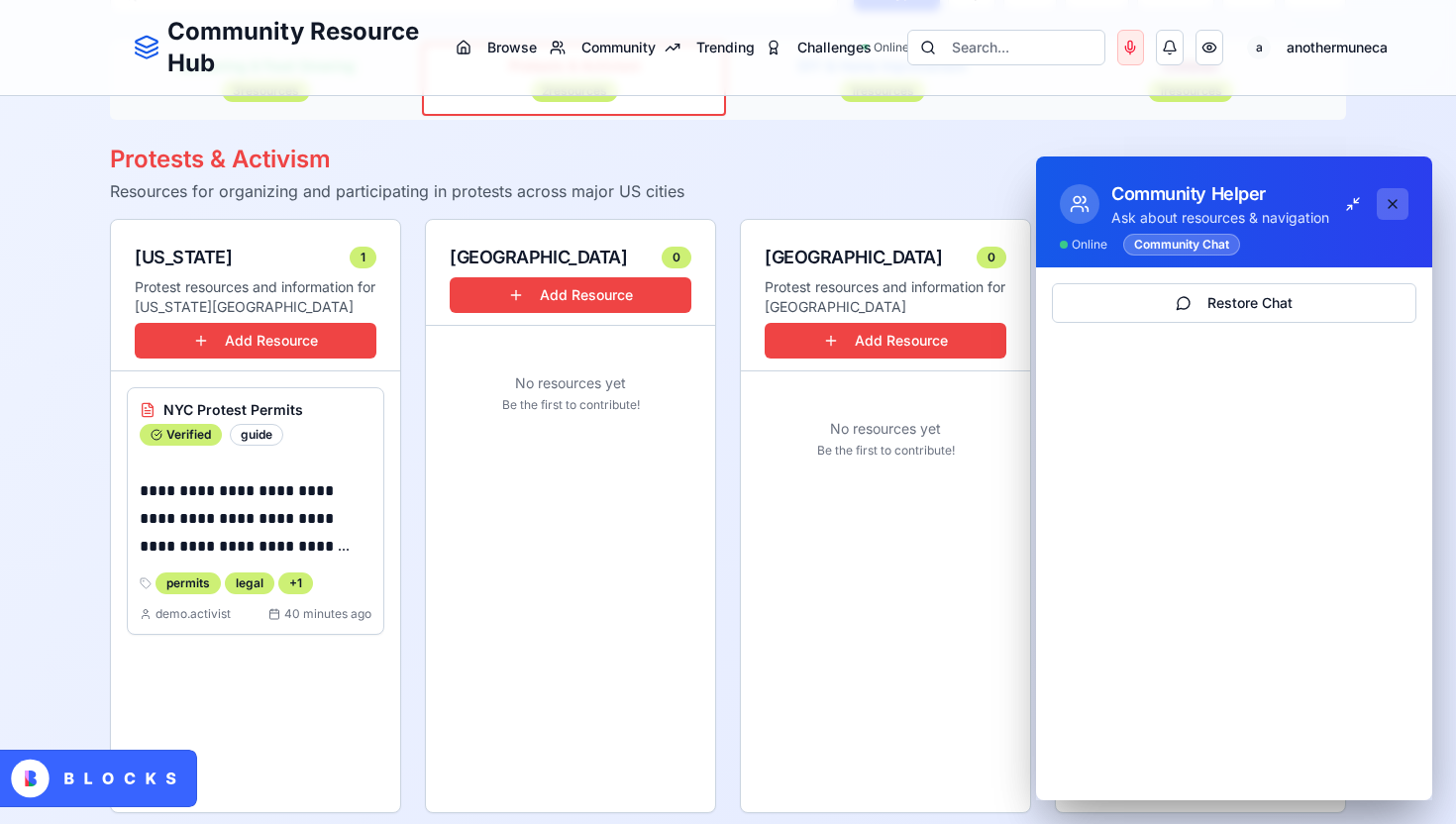
click at [1396, 204] on button at bounding box center [1393, 204] width 32 height 32
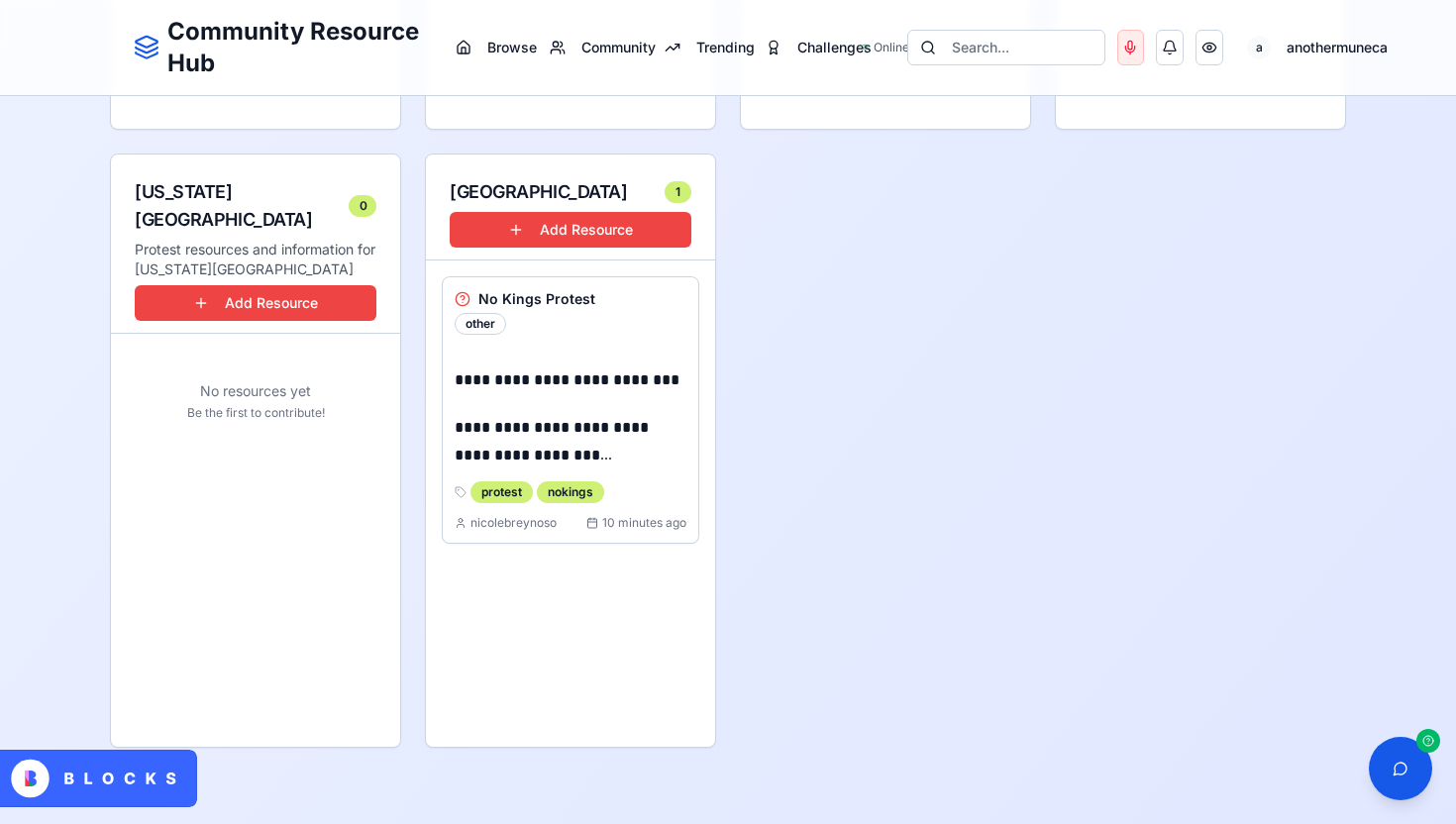
scroll to position [965, 0]
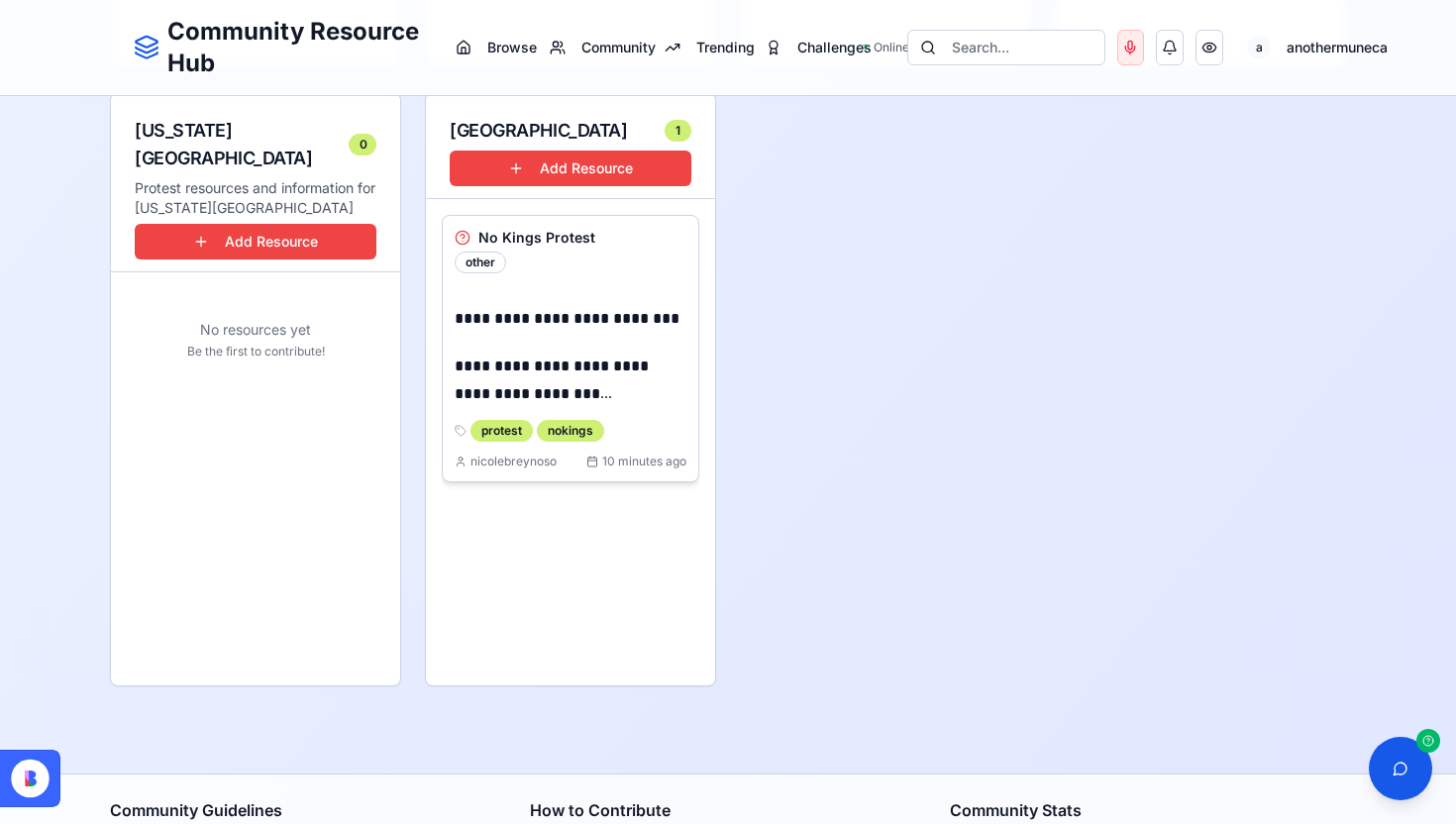
click at [511, 358] on p "**********" at bounding box center [571, 380] width 232 height 55
click at [466, 236] on icon at bounding box center [463, 238] width 16 height 16
click at [513, 238] on h3 "No Kings Protest" at bounding box center [536, 238] width 117 height 20
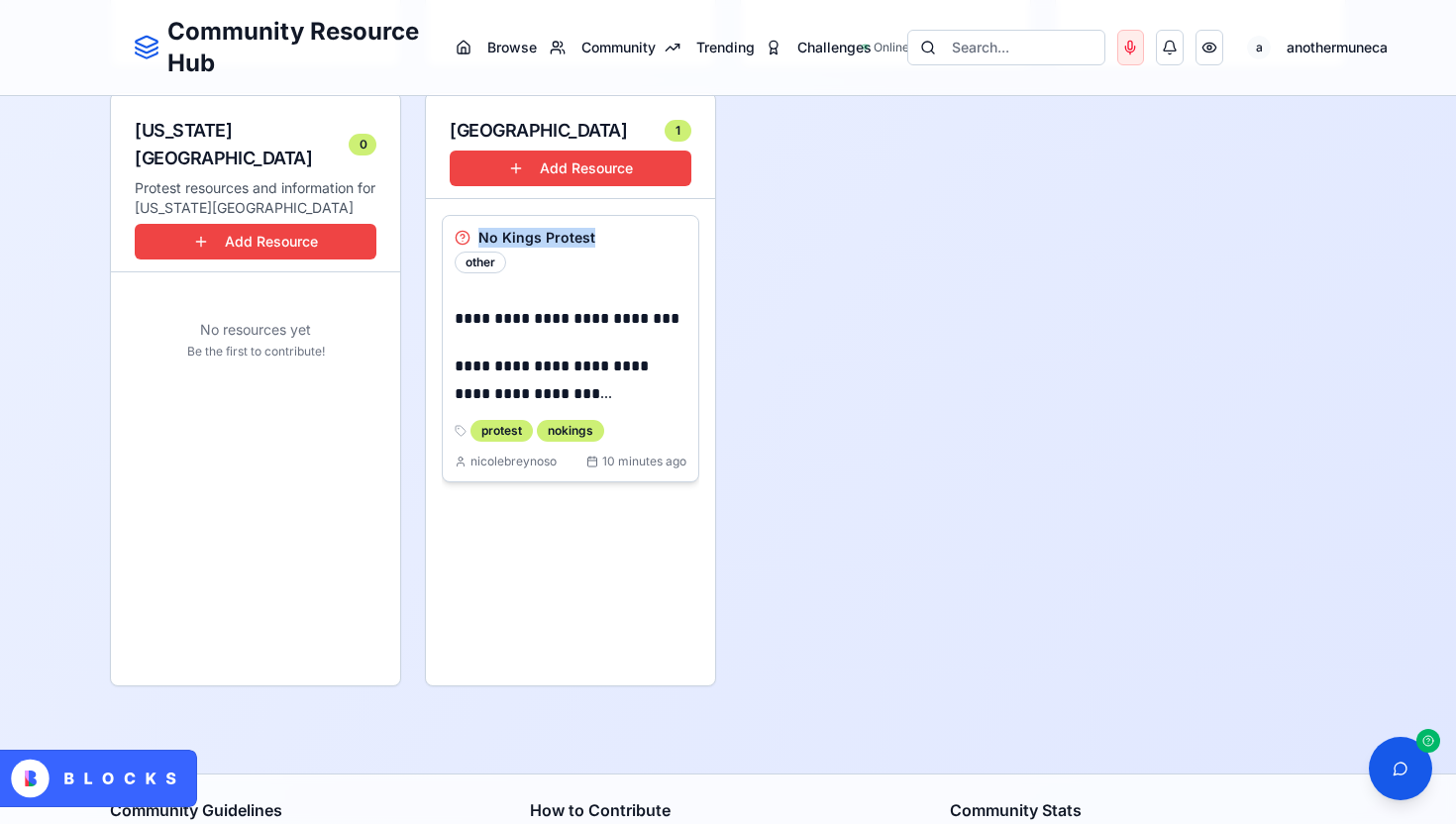
click at [513, 238] on h3 "No Kings Protest" at bounding box center [536, 238] width 117 height 20
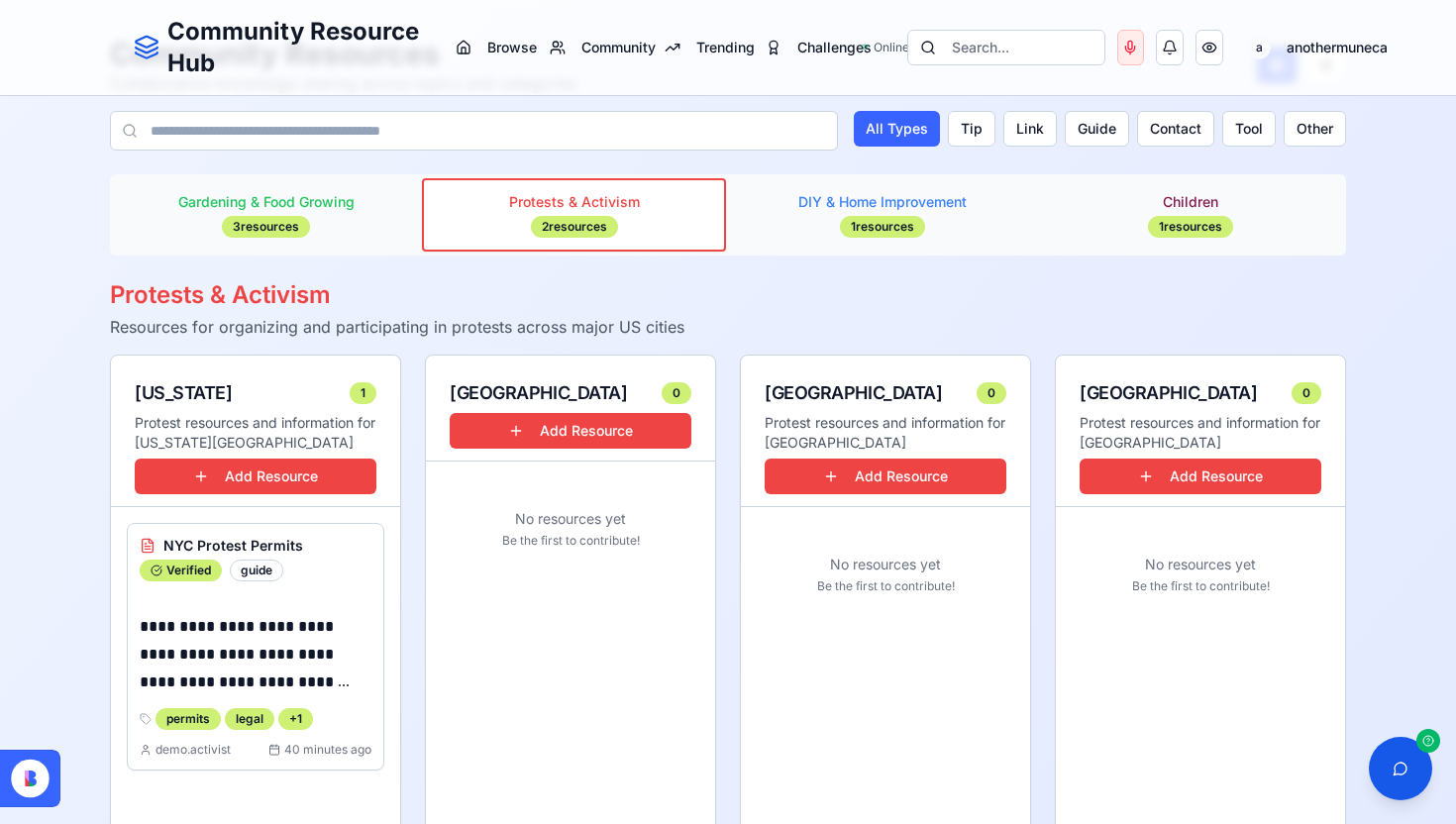
scroll to position [0, 0]
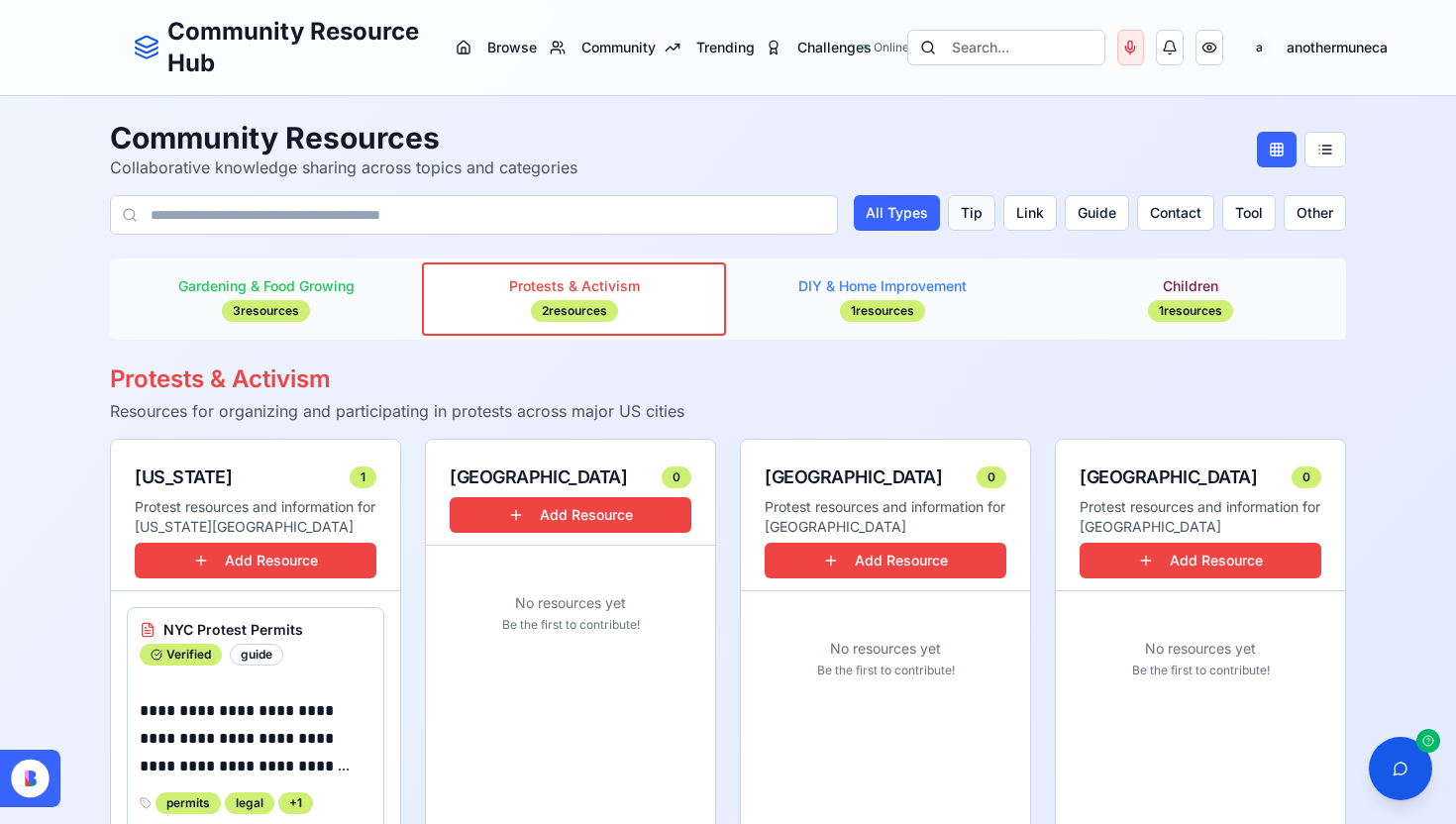
click at [965, 216] on button "Tip" at bounding box center [972, 213] width 48 height 36
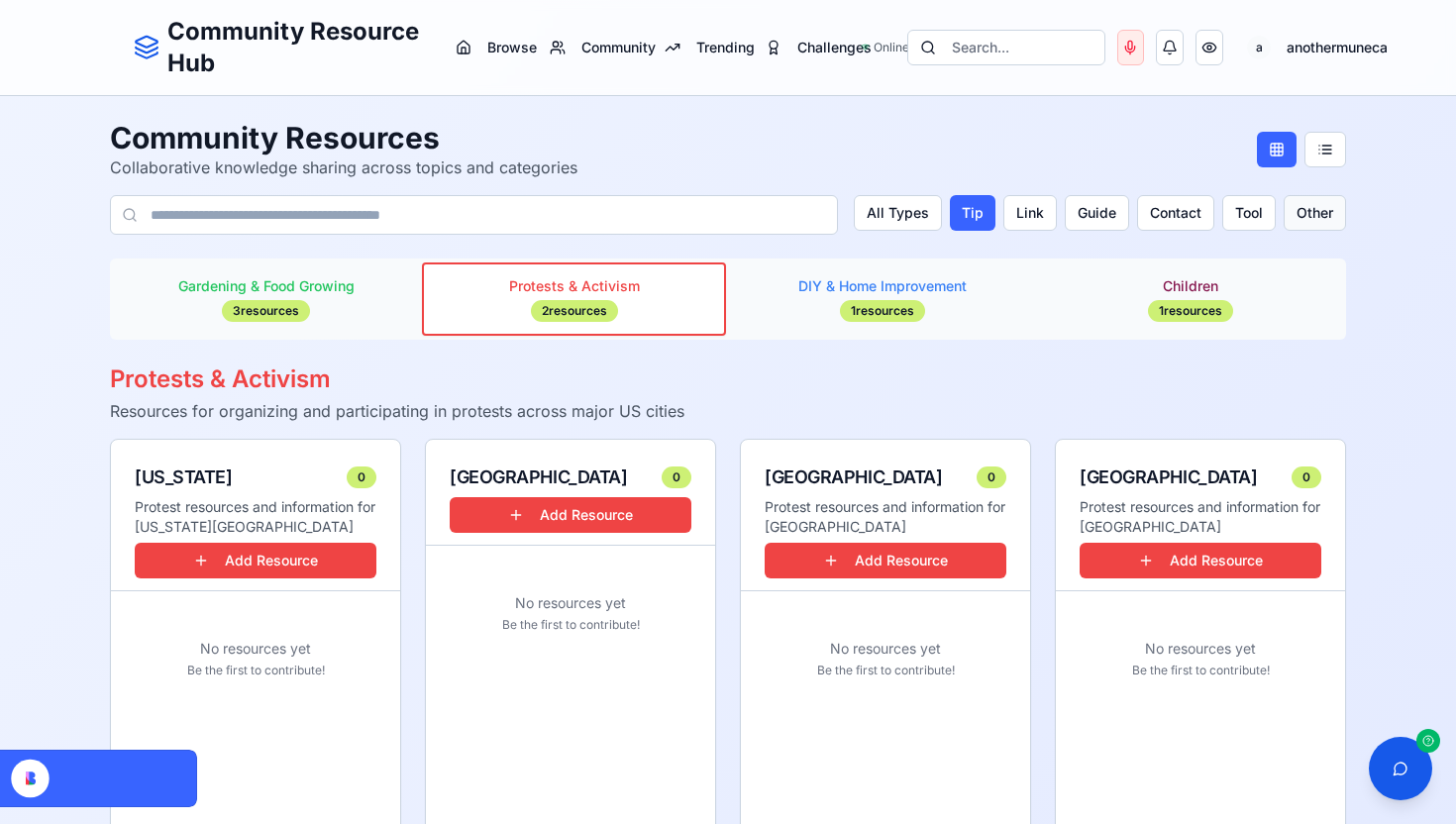
click at [1331, 195] on button "Other" at bounding box center [1315, 213] width 62 height 36
click at [923, 288] on span "DIY & Home Improvement" at bounding box center [882, 286] width 168 height 20
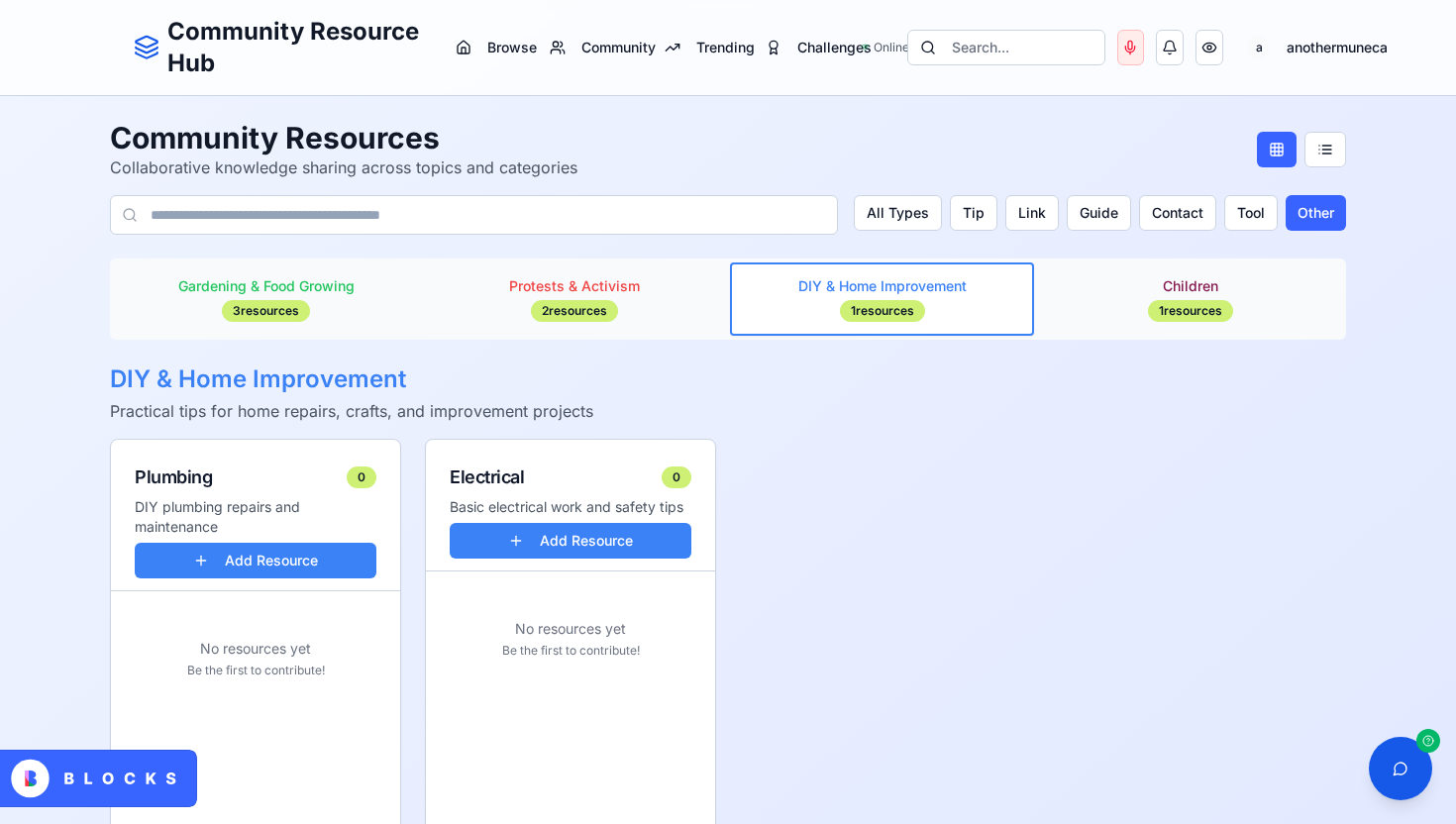
click at [582, 224] on input at bounding box center [474, 215] width 728 height 40
type input "********"
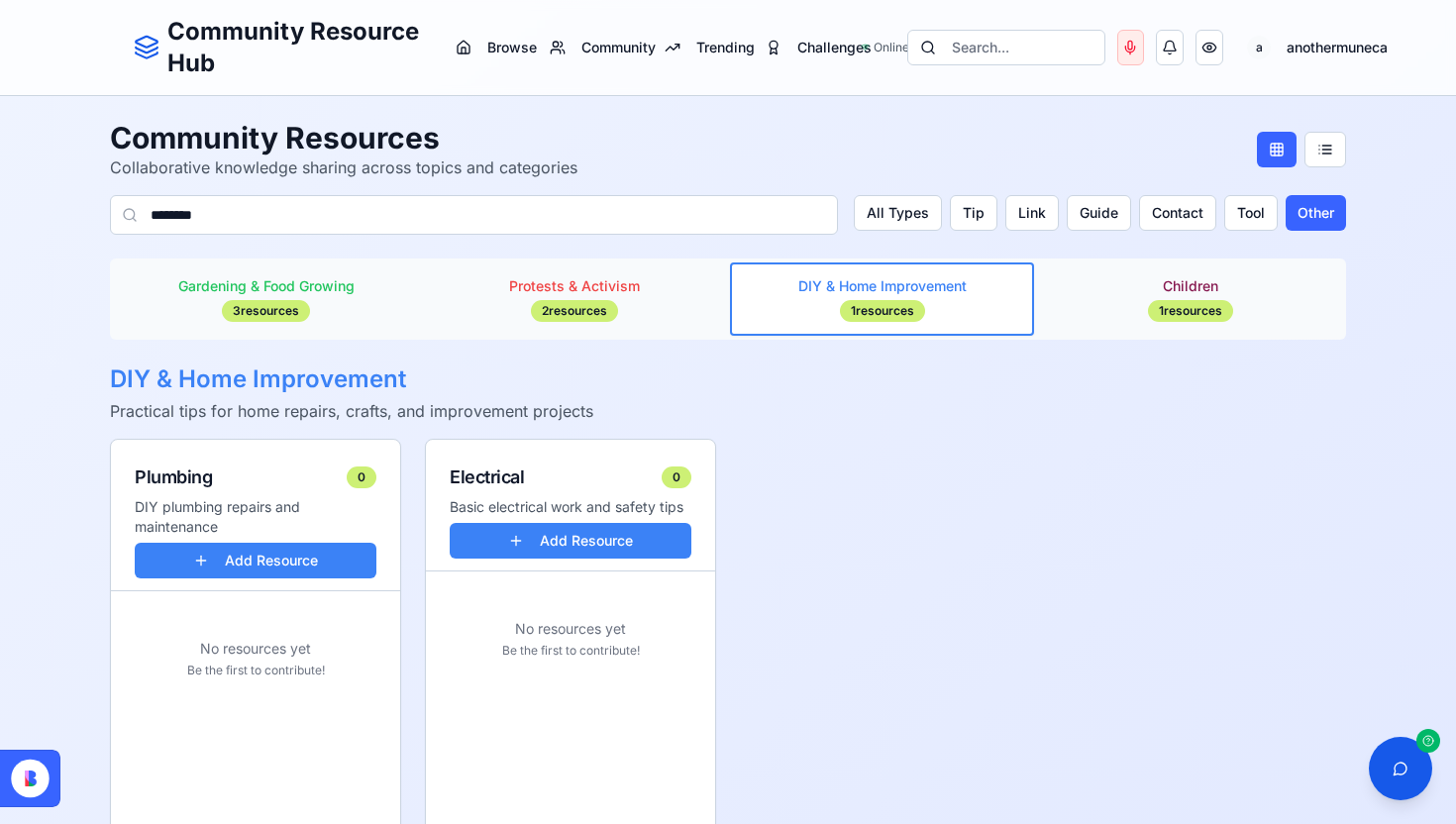
click at [744, 204] on input "********" at bounding box center [474, 215] width 728 height 40
click at [123, 219] on icon at bounding box center [130, 215] width 16 height 16
click at [127, 213] on icon at bounding box center [130, 215] width 16 height 16
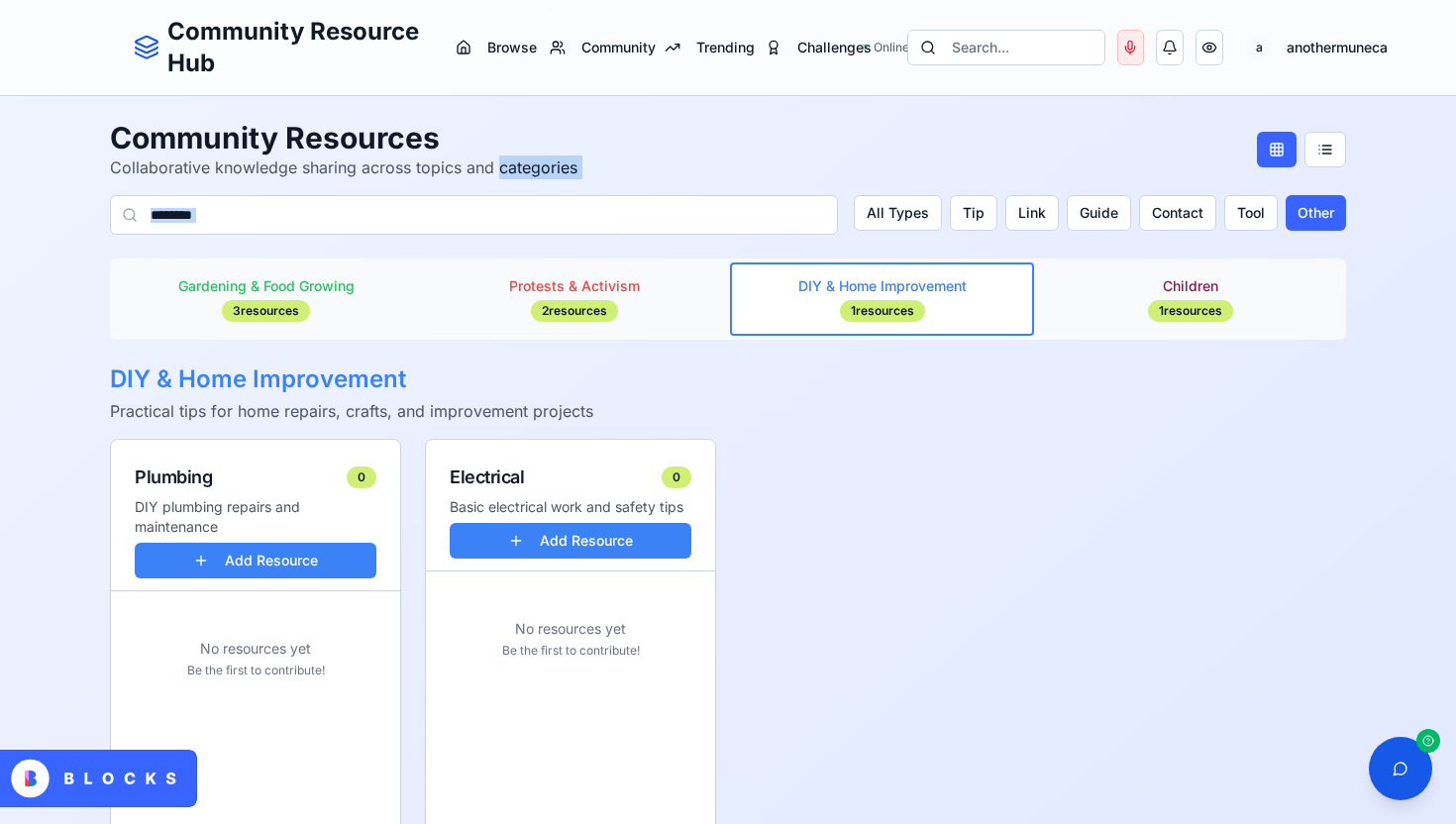
click at [127, 213] on icon at bounding box center [130, 215] width 16 height 16
click at [524, 60] on button "Browse" at bounding box center [496, 48] width 105 height 36
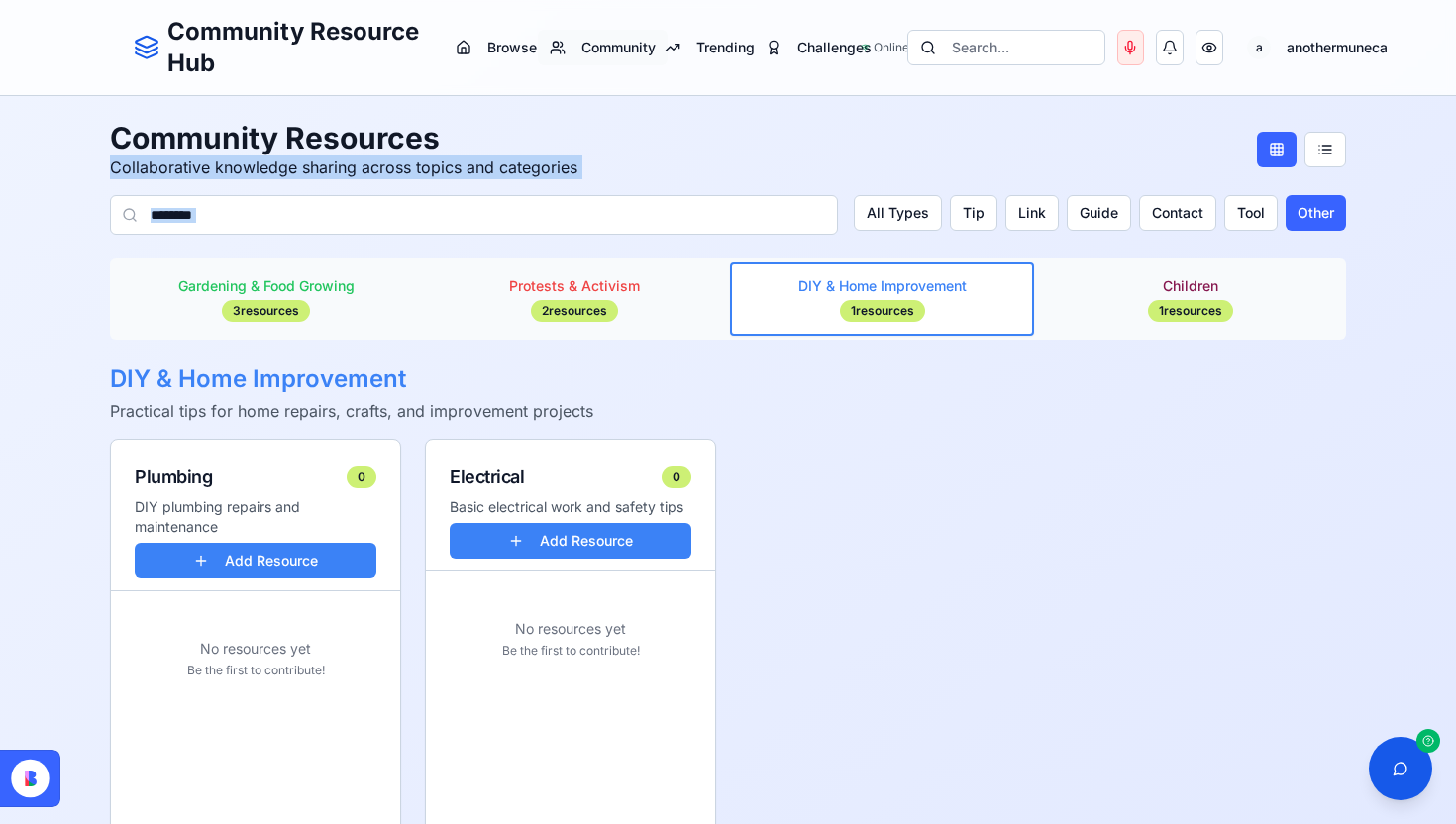
click at [629, 50] on span "Community" at bounding box center [619, 48] width 74 height 20
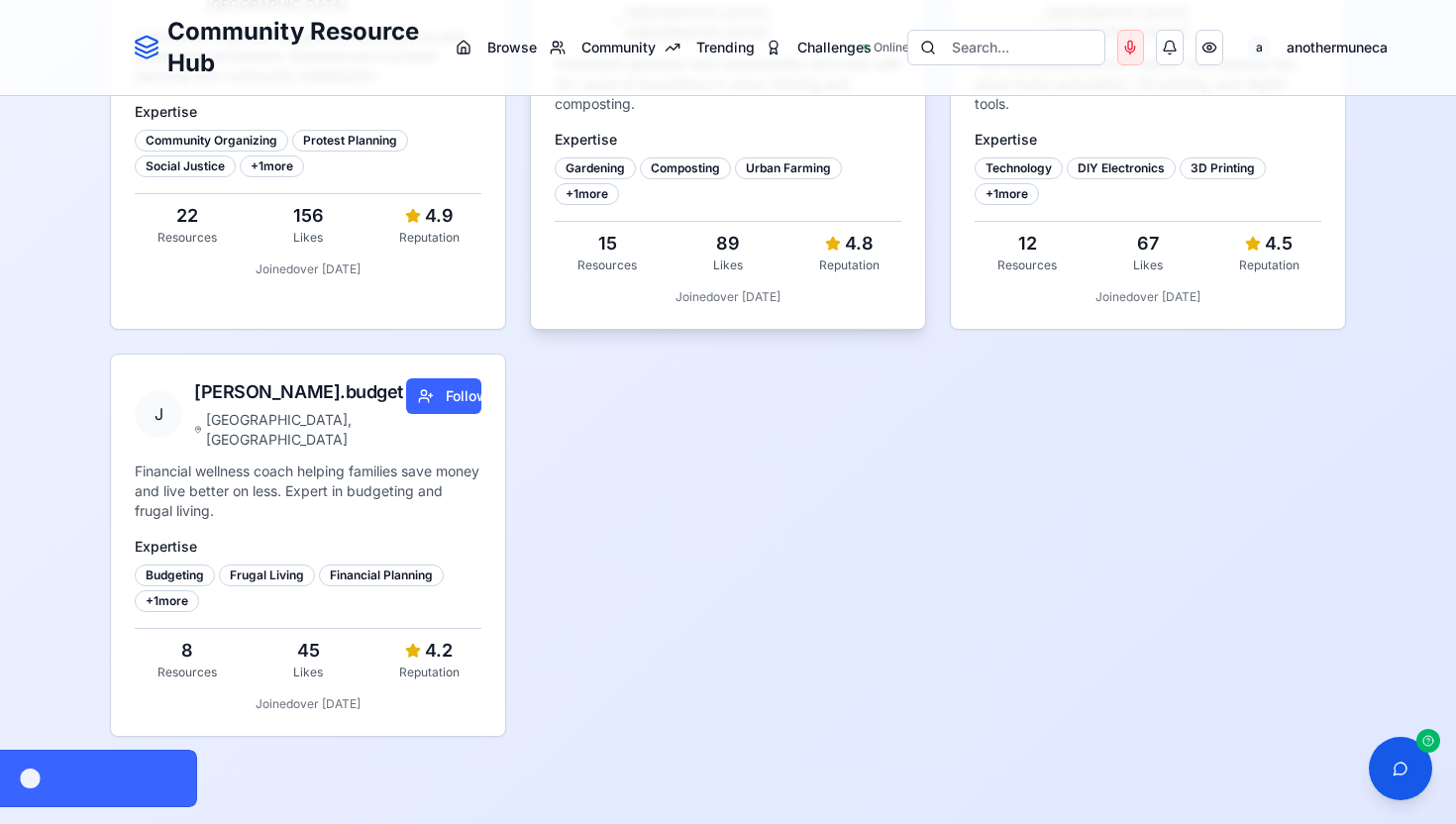
scroll to position [414, 0]
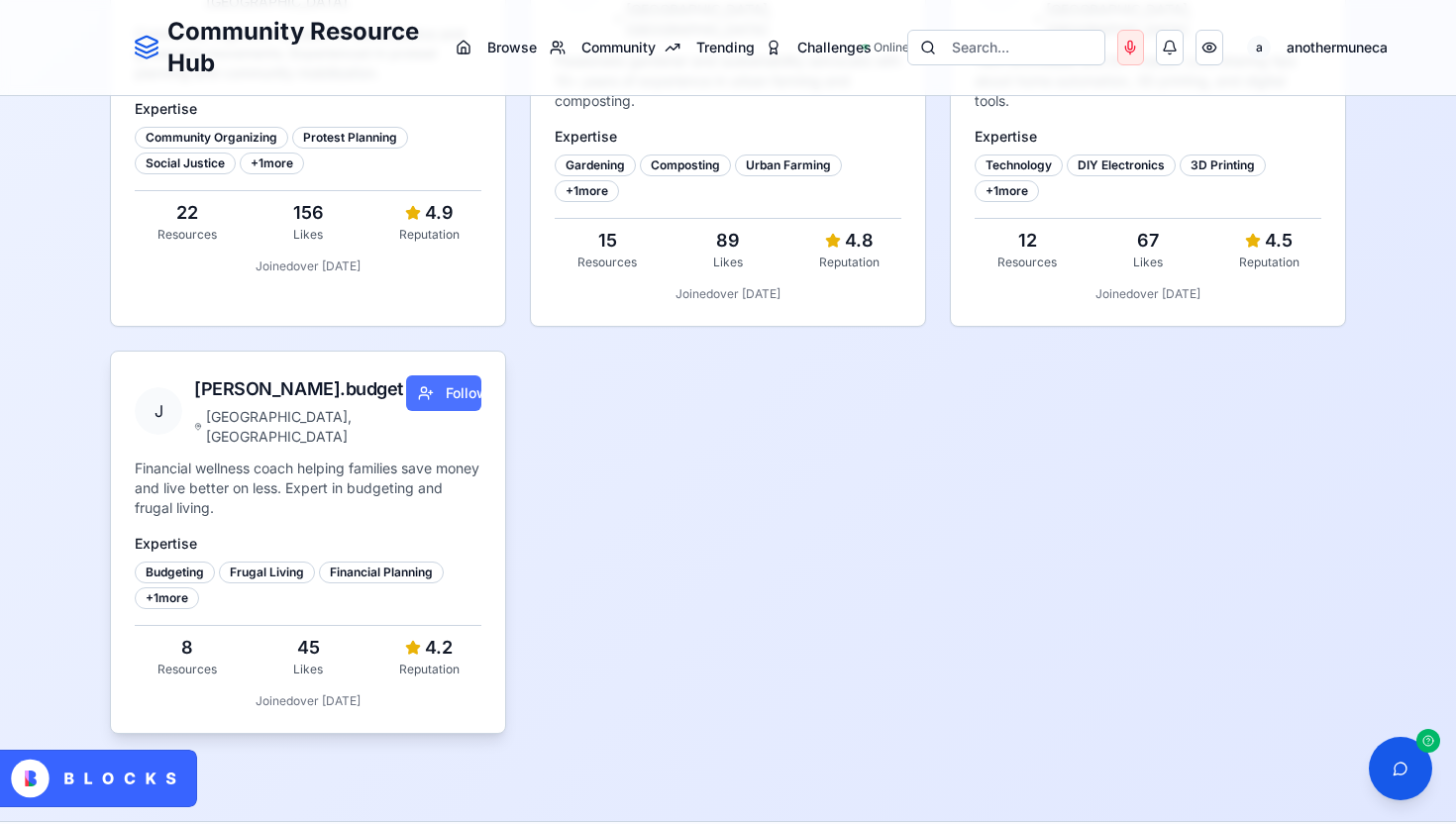
click at [406, 375] on button "Follow" at bounding box center [443, 393] width 75 height 36
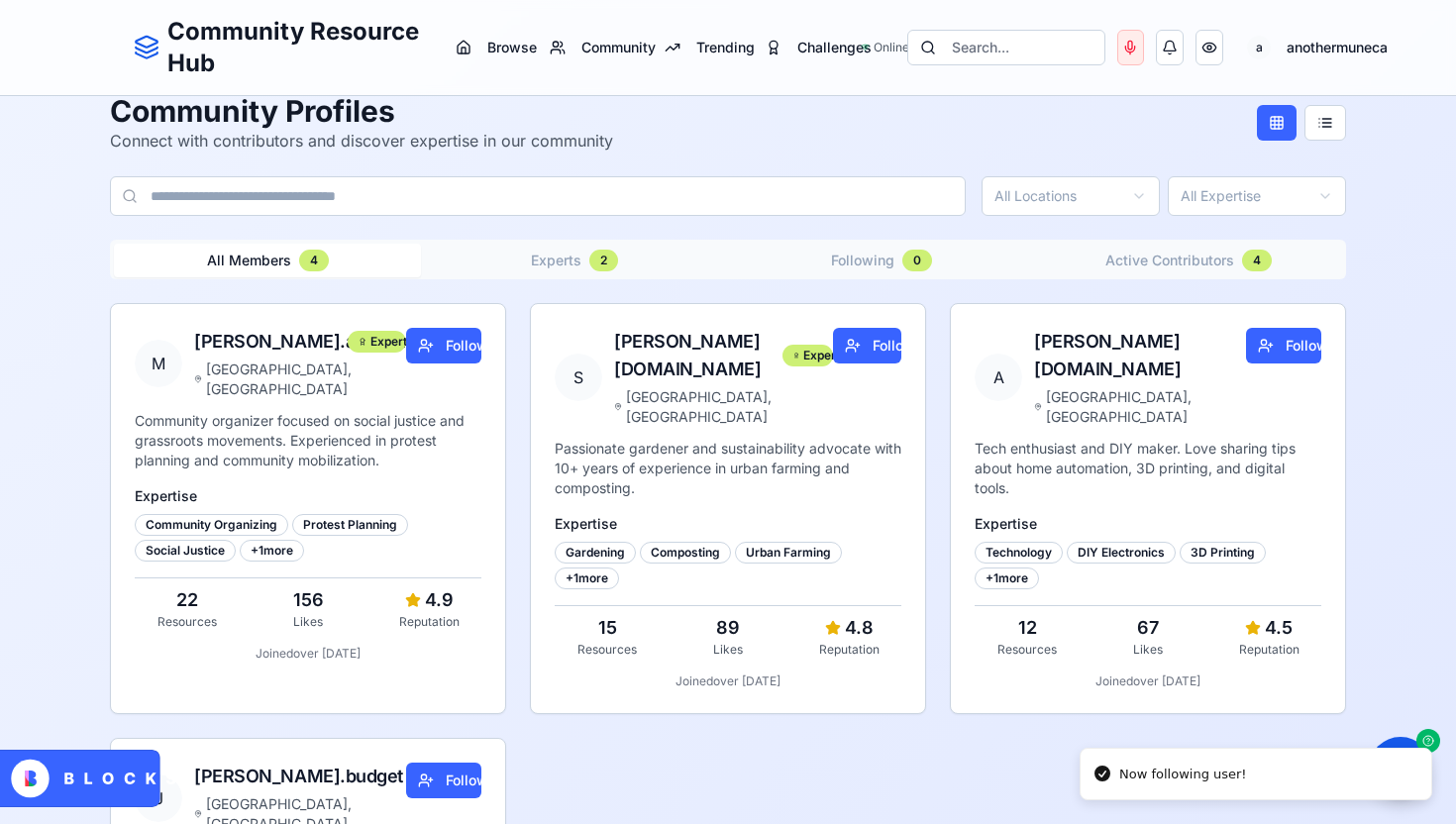
click at [406, 342] on button "Follow" at bounding box center [443, 346] width 75 height 36
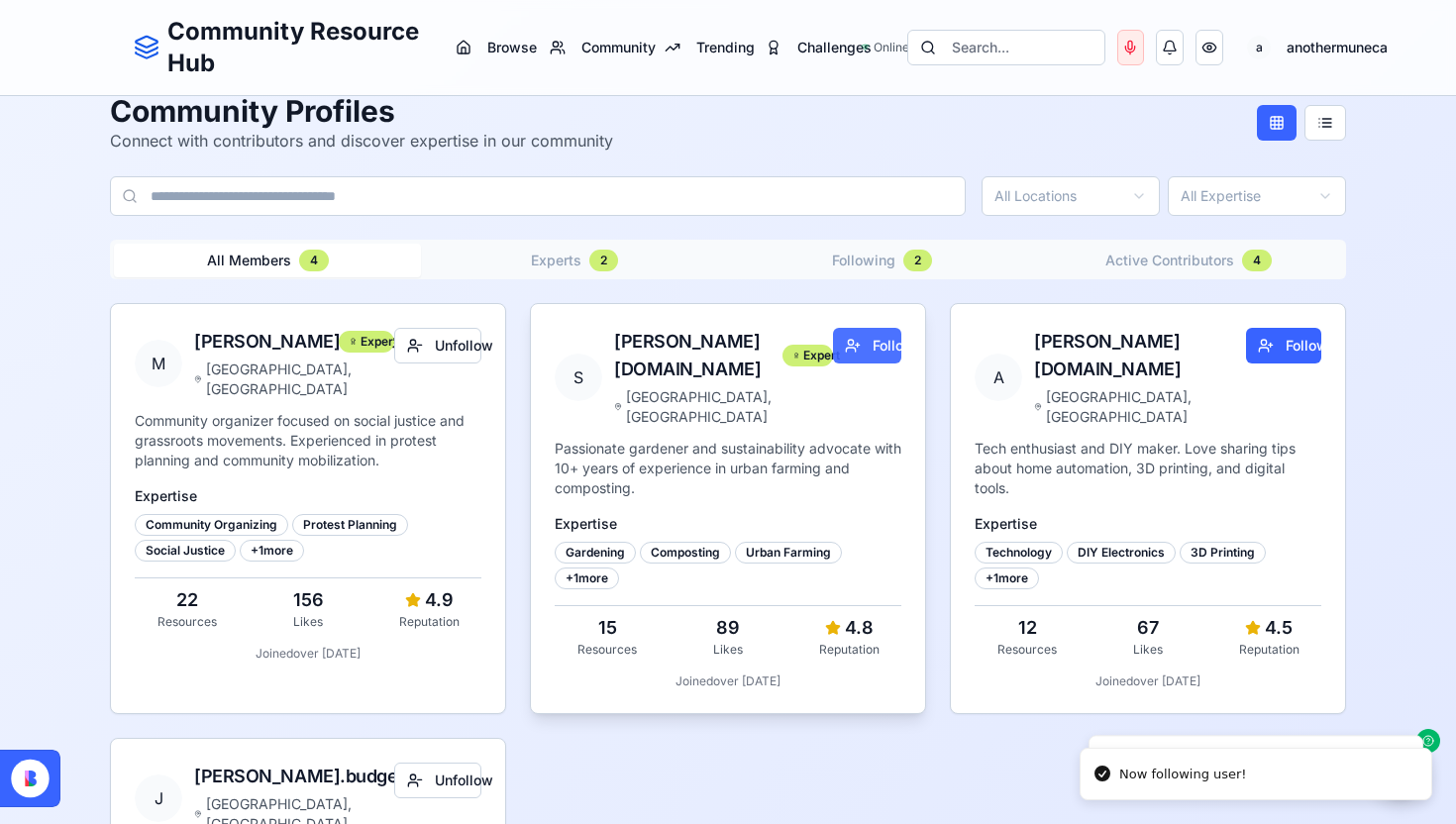
click at [853, 360] on button "Follow" at bounding box center [867, 346] width 68 height 36
click at [1286, 353] on span "Follow" at bounding box center [1298, 346] width 24 height 20
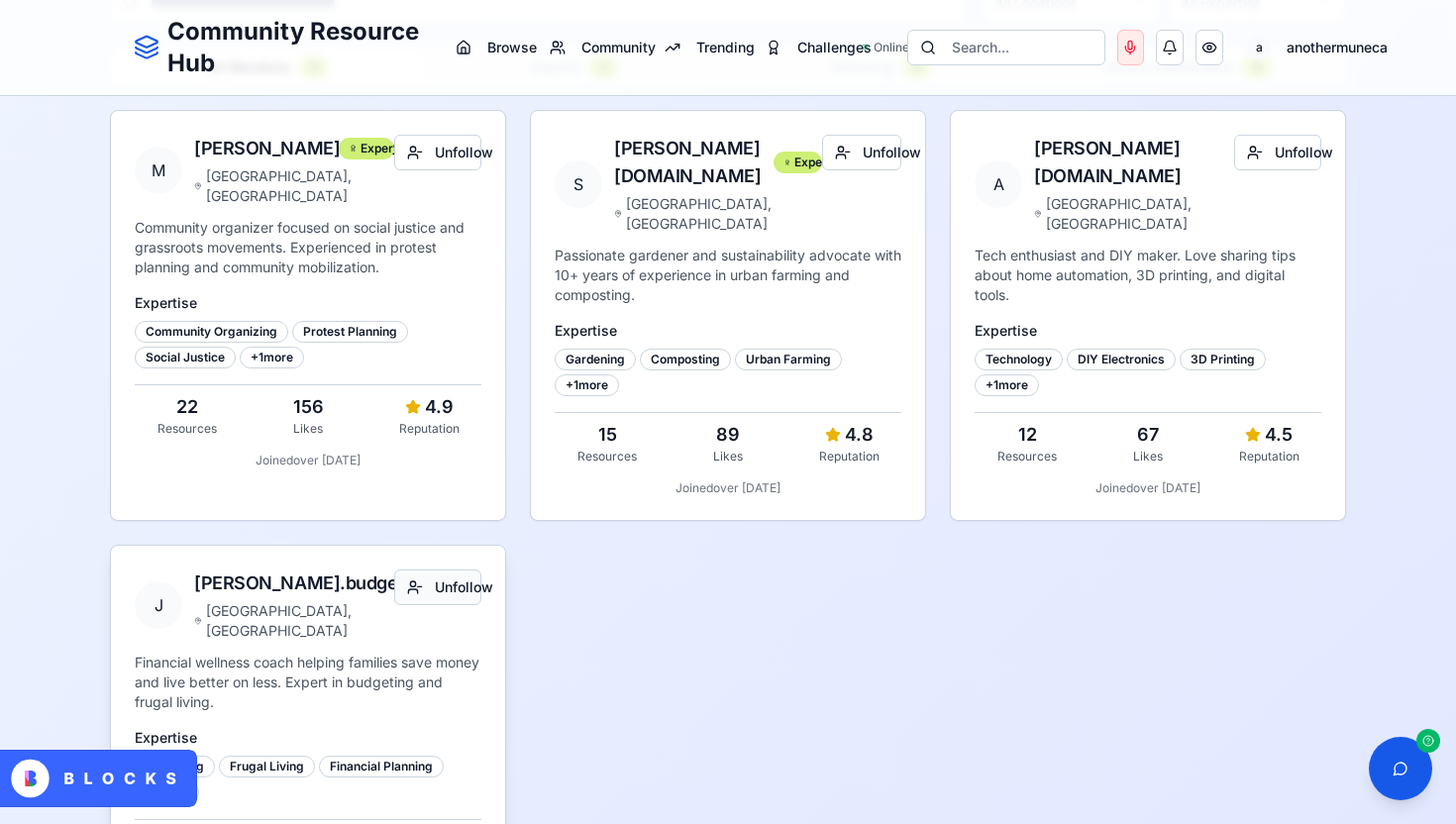
scroll to position [0, 0]
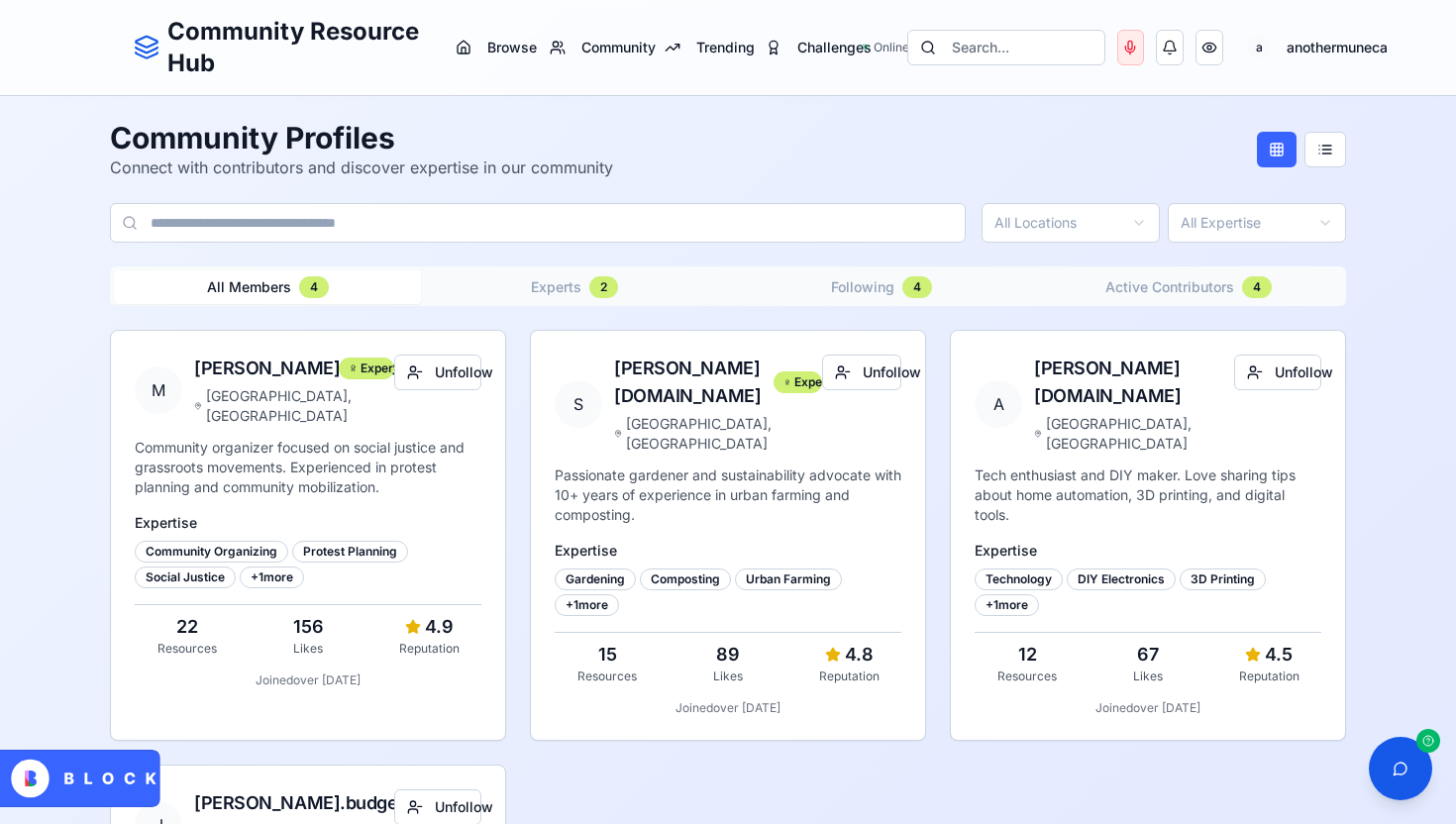
click at [510, 285] on button "Experts 2" at bounding box center [574, 287] width 307 height 34
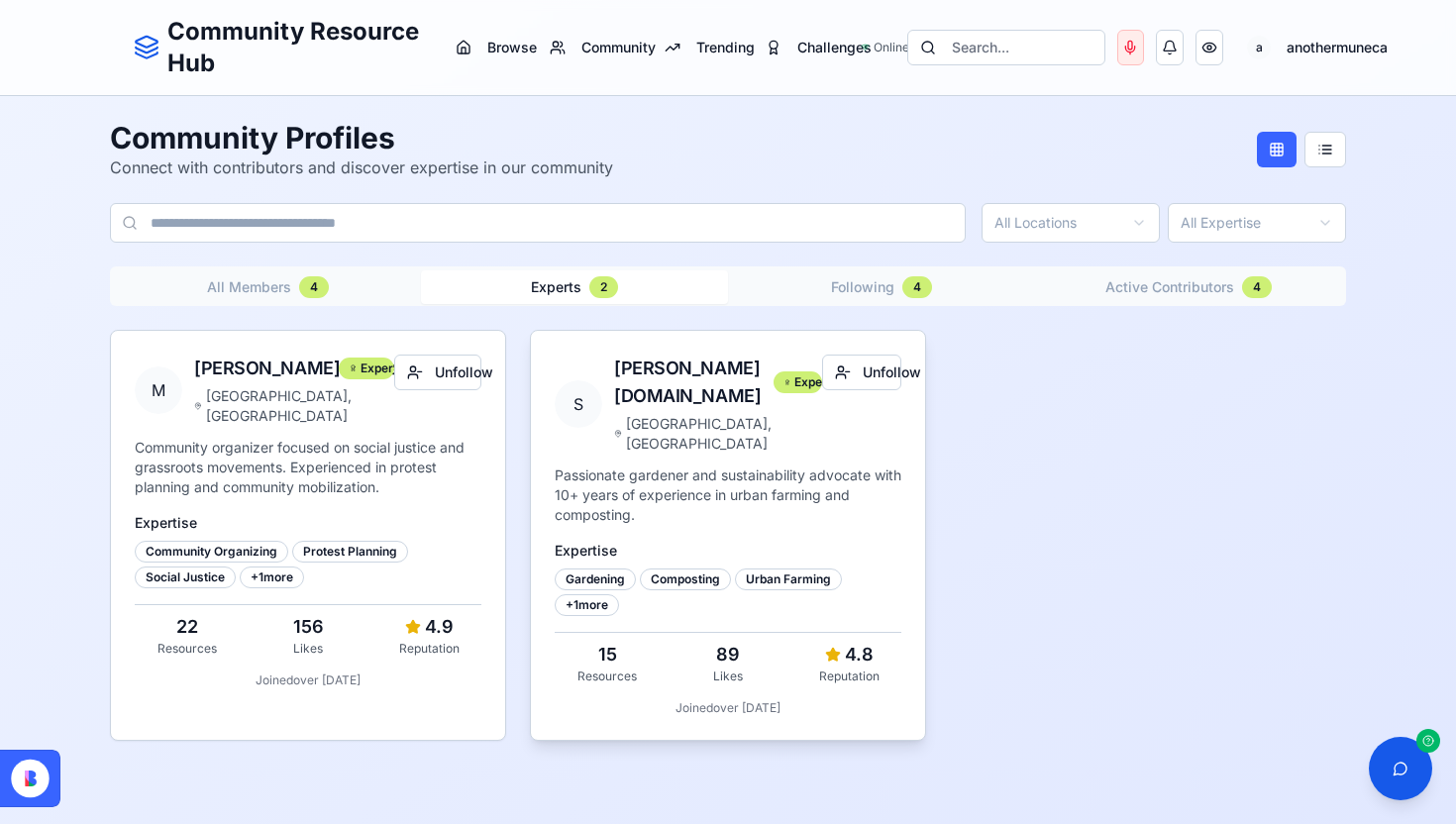
click at [651, 367] on div "sarah.green" at bounding box center [690, 382] width 152 height 55
click at [595, 569] on div "Gardening" at bounding box center [595, 580] width 81 height 22
click at [216, 371] on div "mike.activist" at bounding box center [262, 369] width 137 height 28
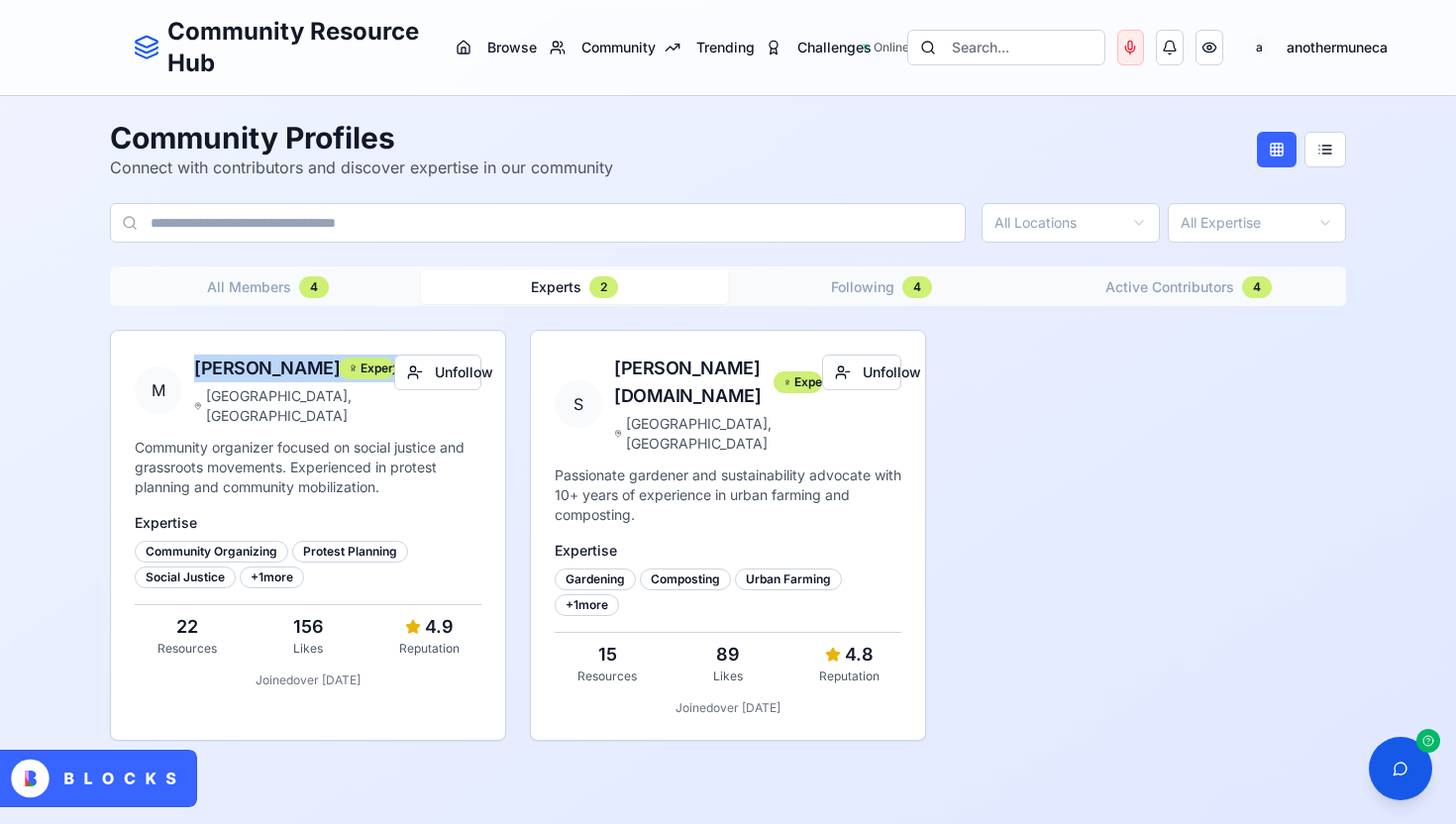
click at [1051, 235] on body "Community Resource Hub Hub Browse Community Trending Challenges Online Search..…" at bounding box center [728, 474] width 1456 height 948
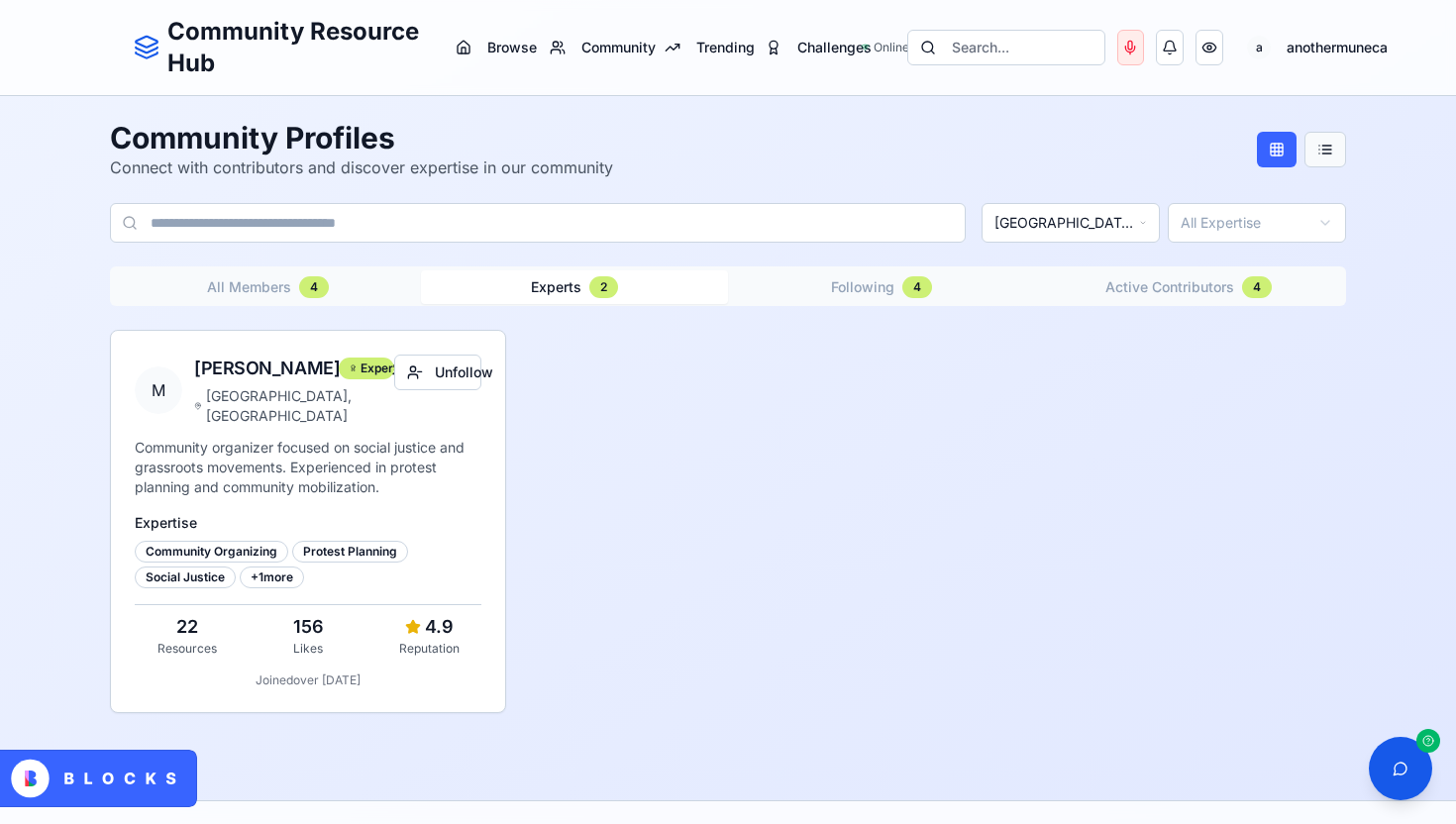
click at [1335, 154] on button at bounding box center [1326, 150] width 42 height 36
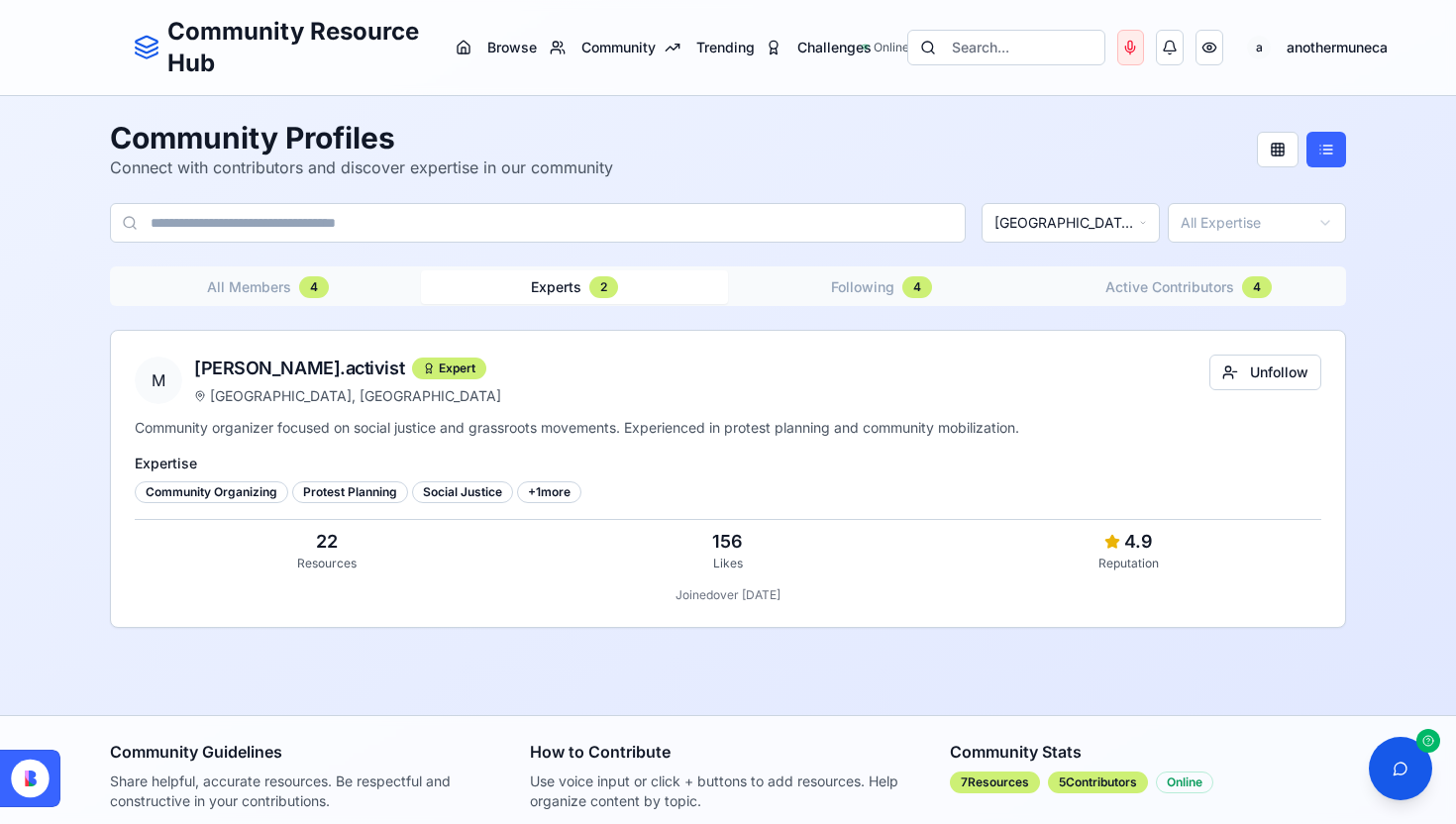
click at [720, 23] on div "Community Resource Hub Hub Browse Community Trending Challenges" at bounding box center [485, 47] width 751 height 63
click at [889, 52] on span "Online" at bounding box center [884, 48] width 21 height 16
click at [888, 44] on span "Online" at bounding box center [884, 48] width 21 height 16
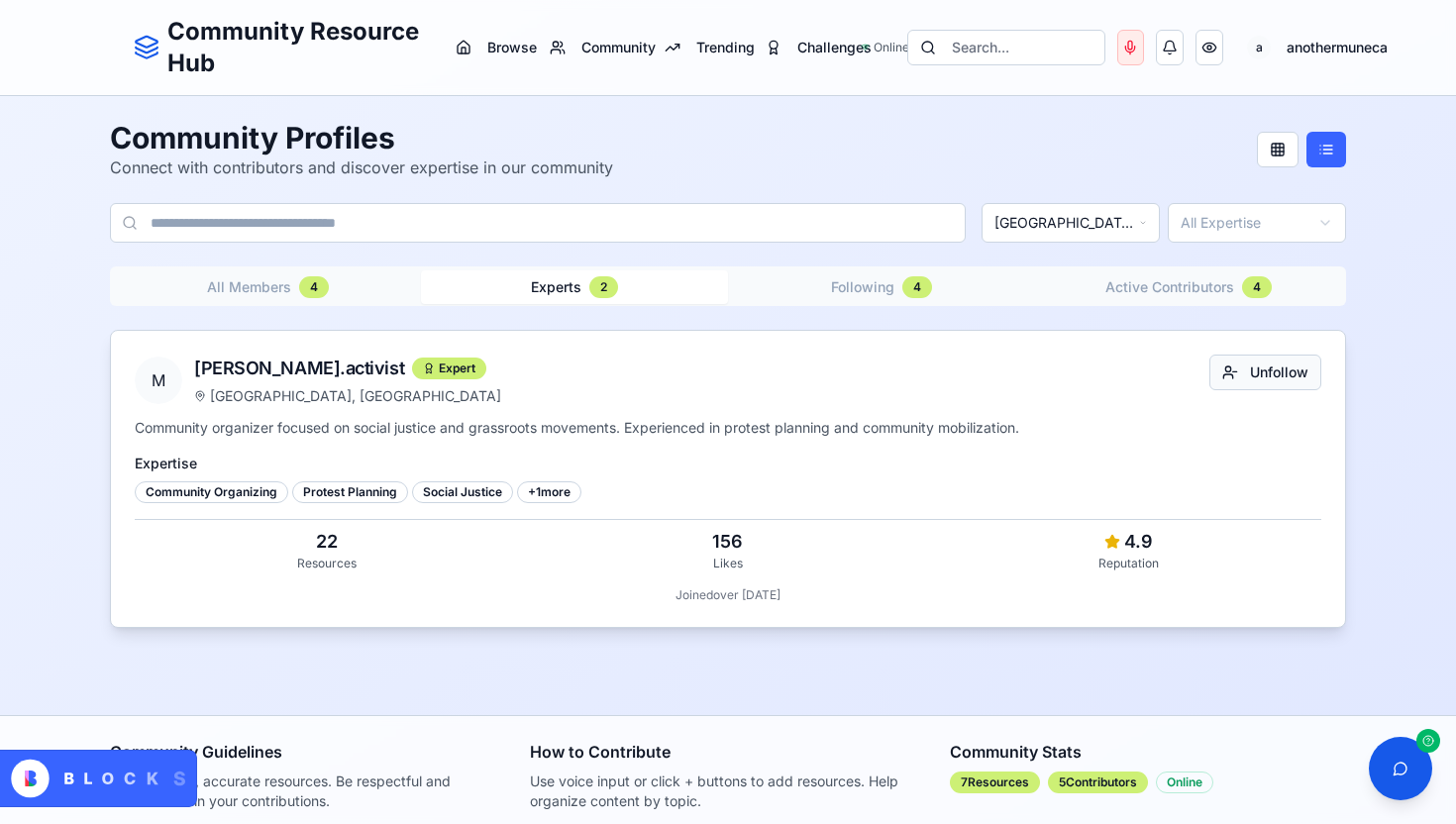
scroll to position [11, 0]
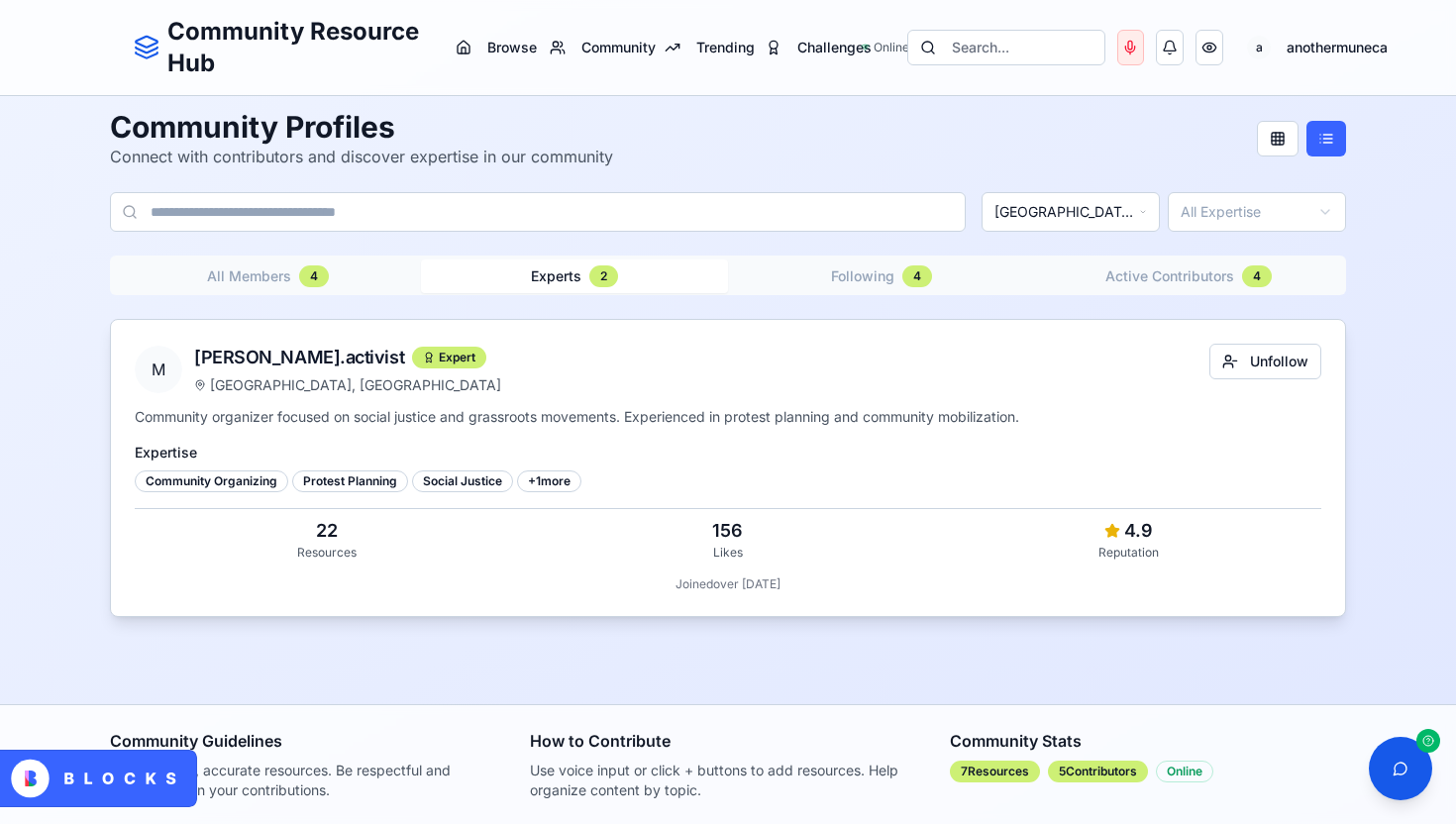
click at [730, 545] on div "Likes" at bounding box center [728, 553] width 385 height 16
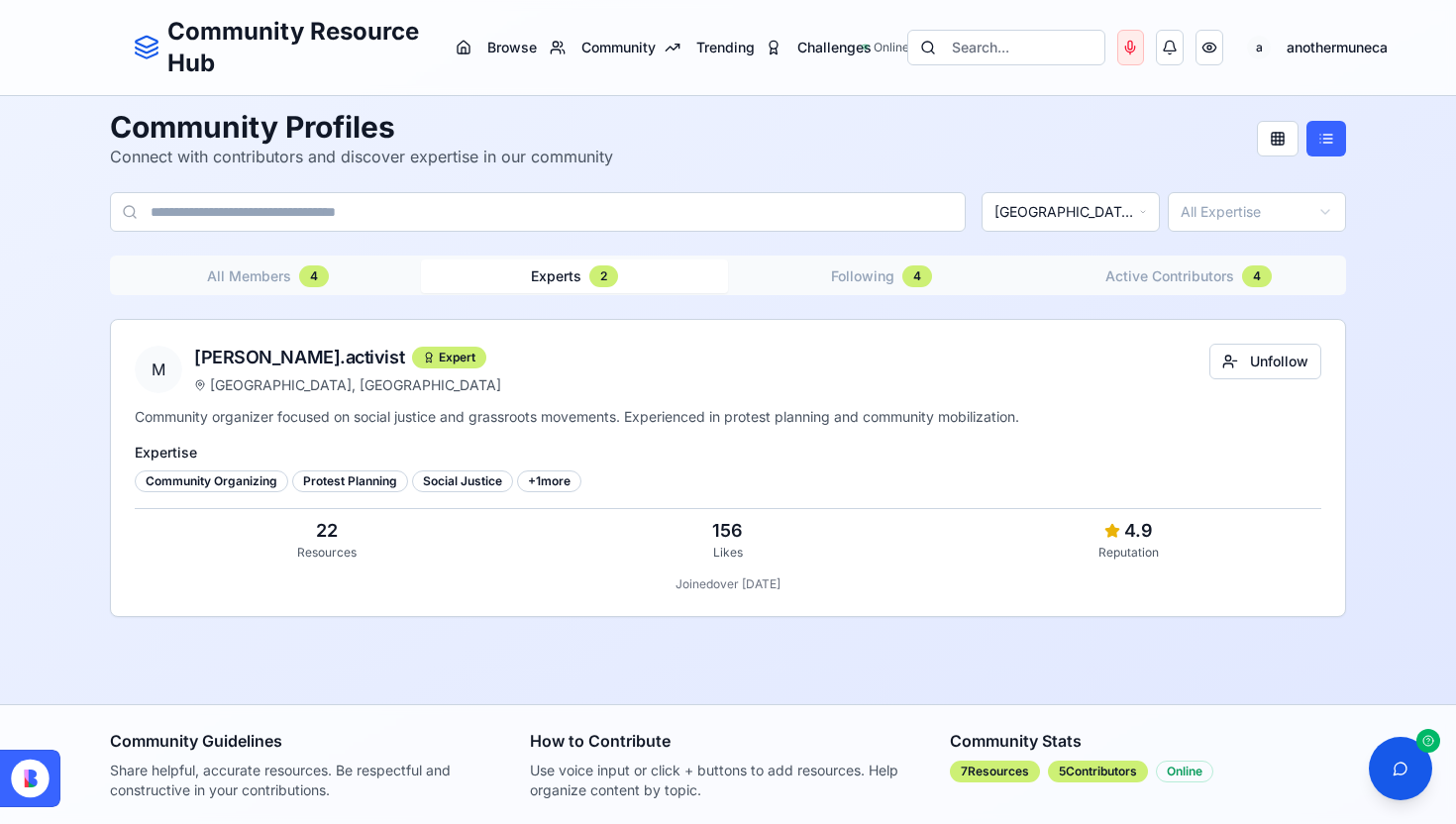
click at [496, 265] on button "Experts 2" at bounding box center [574, 277] width 307 height 34
click at [360, 277] on button "All Members 4" at bounding box center [267, 277] width 307 height 34
click at [1134, 292] on button "Active Contributors 4" at bounding box center [1188, 277] width 307 height 34
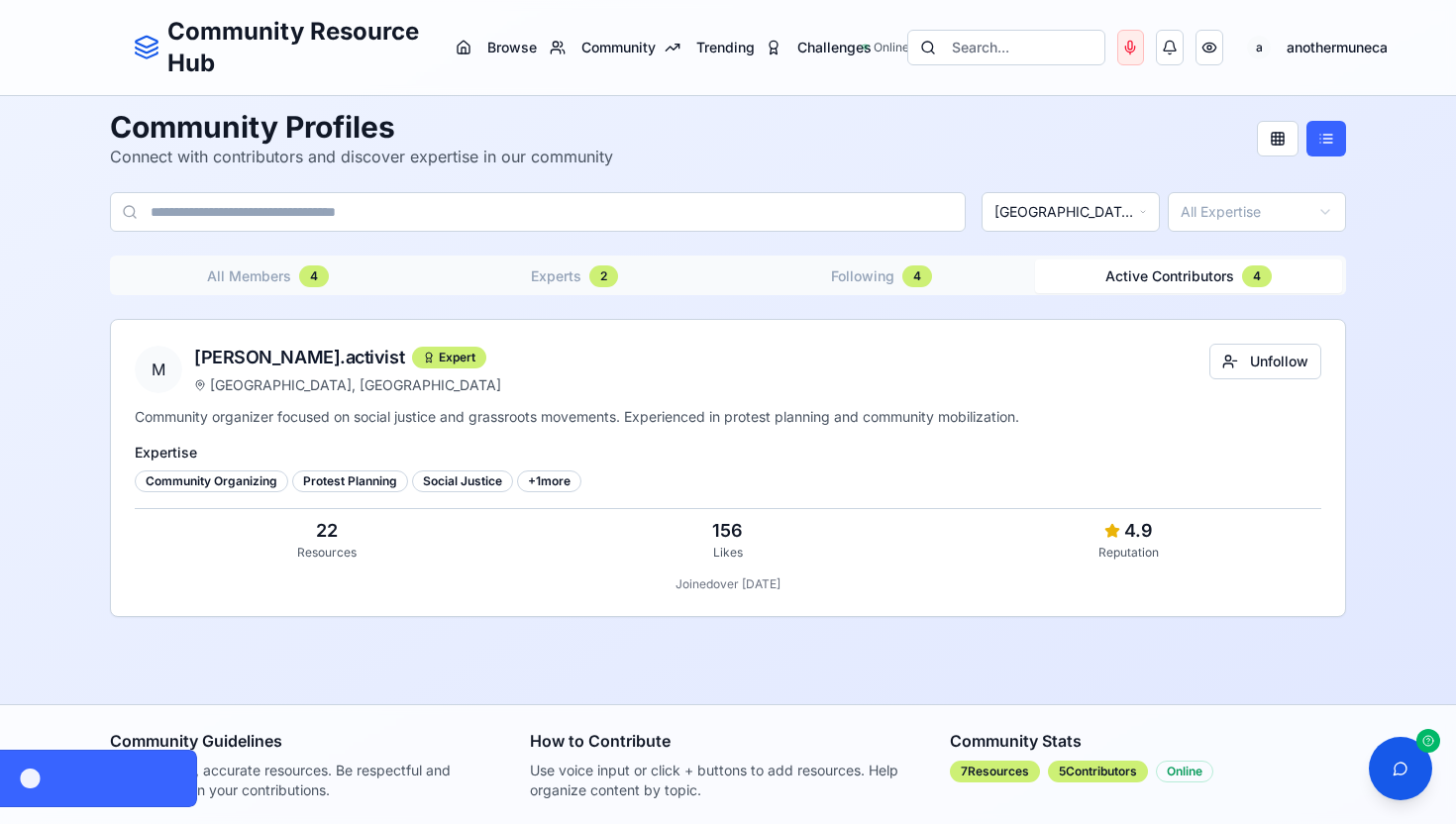
click at [1089, 225] on body "Community Resource Hub Hub Browse Community Trending Challenges Online Search..…" at bounding box center [728, 406] width 1456 height 835
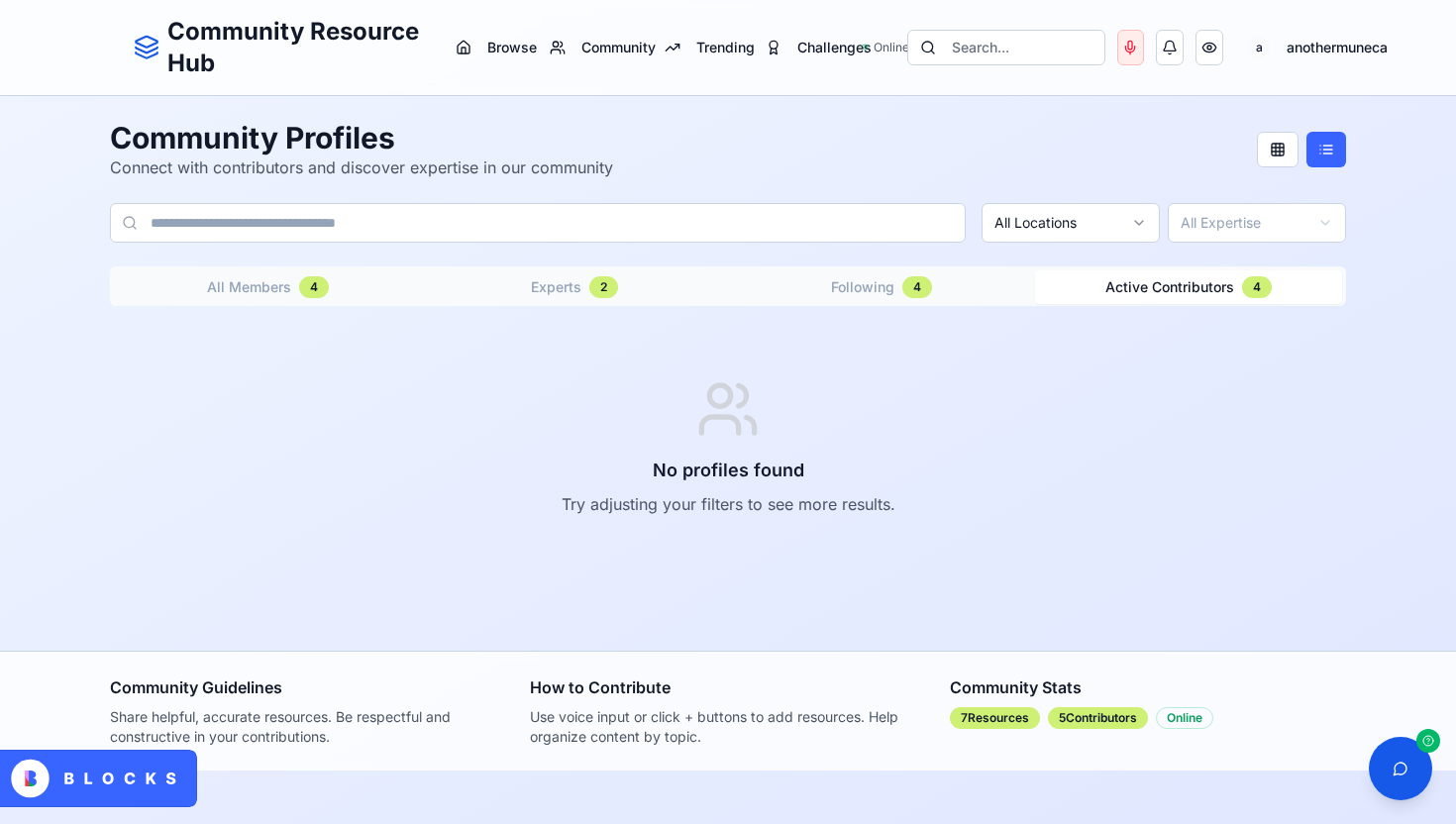
scroll to position [0, 0]
click at [496, 51] on span "Browse" at bounding box center [512, 48] width 50 height 20
